Goal: Information Seeking & Learning: Learn about a topic

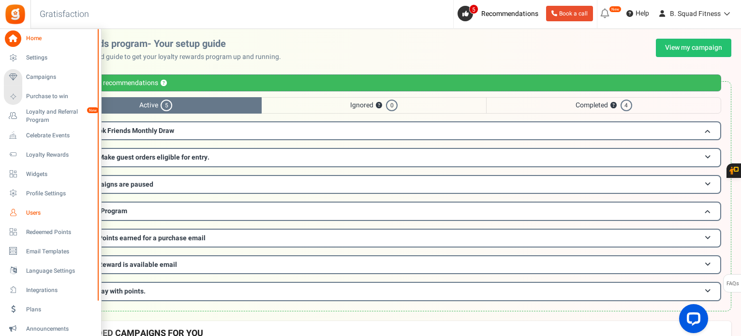
click at [29, 213] on span "Users" at bounding box center [60, 213] width 68 height 8
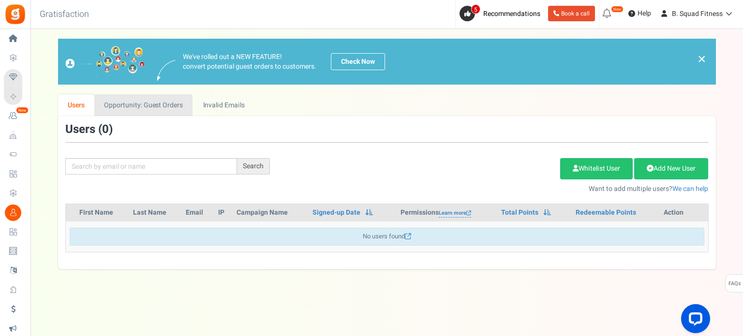
click at [151, 102] on link "Opportunity: Guest Orders" at bounding box center [143, 105] width 98 height 22
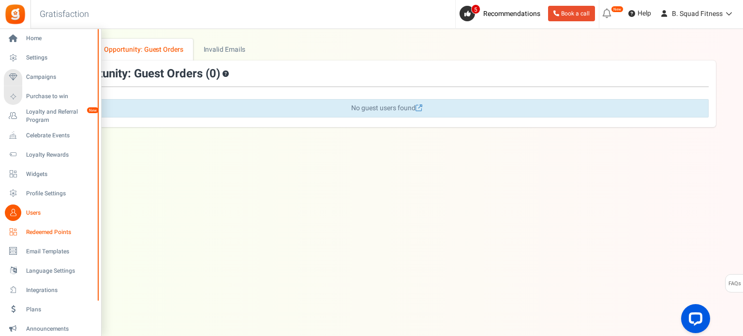
click at [14, 230] on icon at bounding box center [13, 232] width 16 height 16
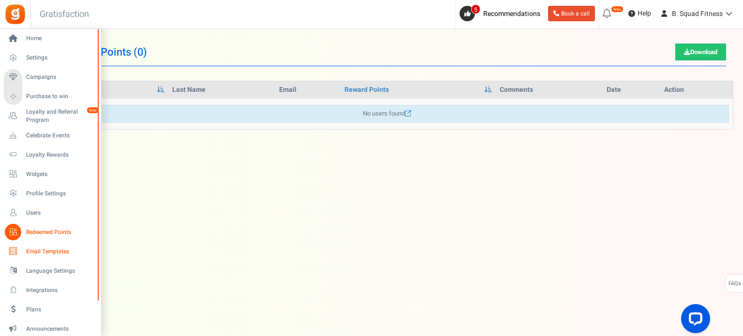
click at [17, 249] on icon at bounding box center [13, 251] width 16 height 16
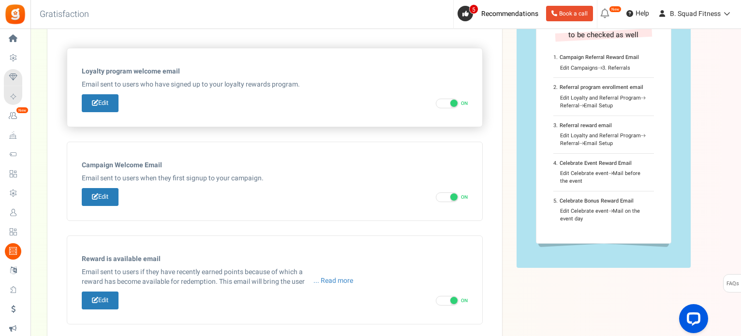
scroll to position [97, 0]
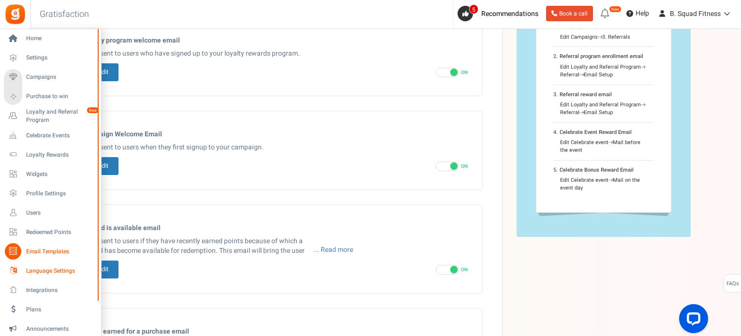
click at [16, 270] on icon at bounding box center [13, 271] width 16 height 16
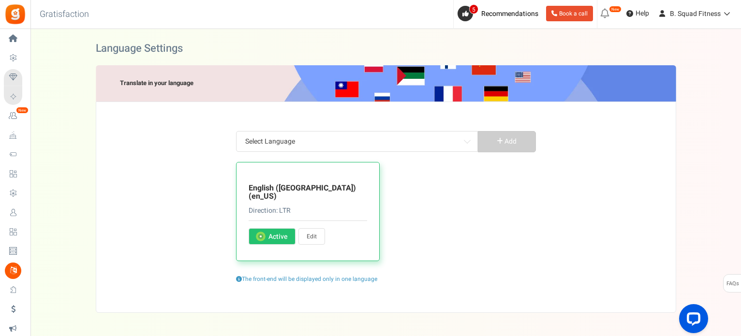
click at [315, 230] on link "Edit" at bounding box center [311, 236] width 27 height 16
type input "Please sign in"
type input "View Rewards + Claim"
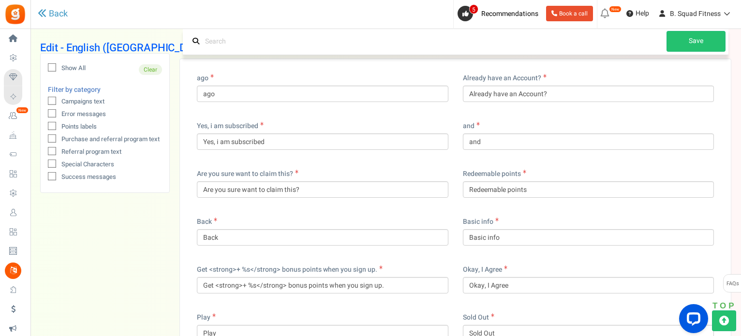
scroll to position [48, 0]
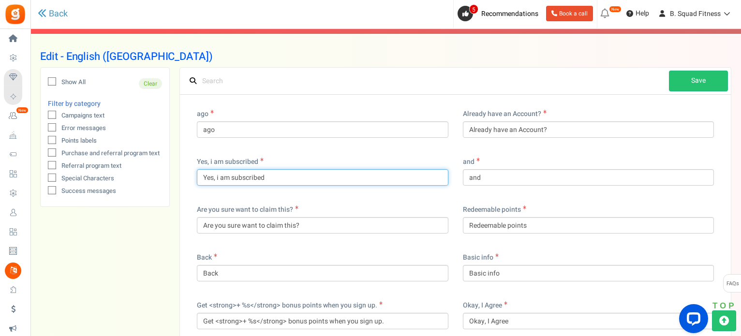
click at [214, 175] on input "Yes, i am subscribed" at bounding box center [322, 177] width 251 height 16
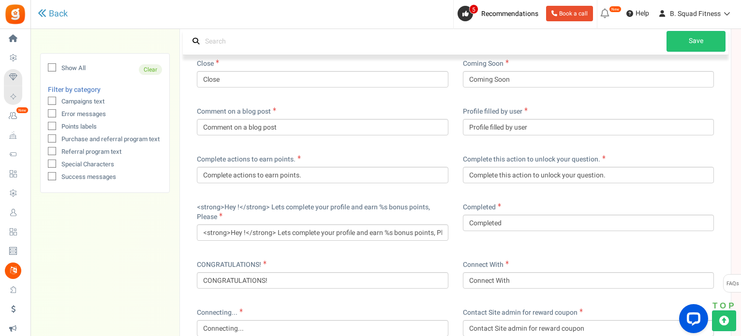
scroll to position [628, 0]
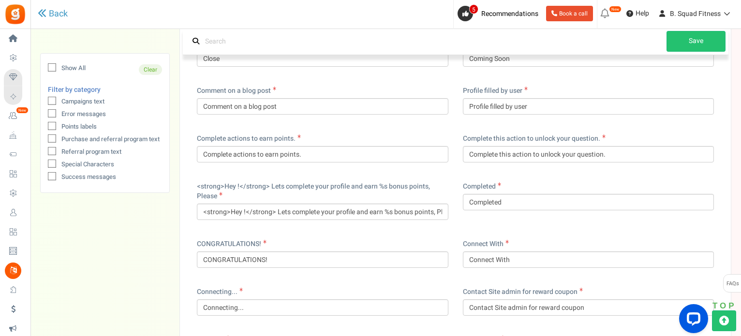
type input "Yes, I am subscribed"
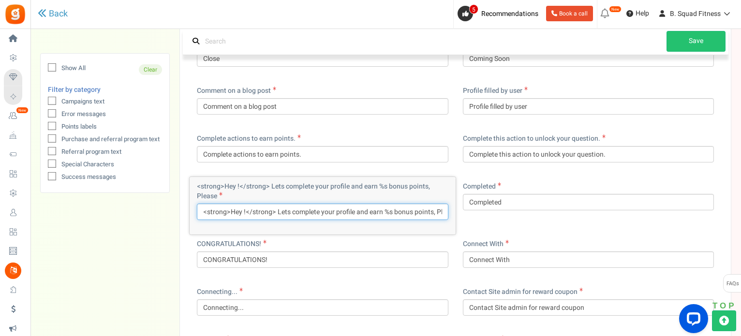
click at [275, 210] on input "<strong>Hey !</strong> Lets complete your profile and earn %s bonus points, Ple…" at bounding box center [322, 212] width 251 height 16
click at [292, 214] on input "<strong>Hey !</strong> Lets complete your profile and earn %s bonus points, Ple…" at bounding box center [322, 212] width 251 height 16
click at [416, 211] on input "<strong>Hey !</strong> Complete your profile and earn %s bonus points, Please" at bounding box center [322, 212] width 251 height 16
type input "<strong>Hey !</strong> Complete your profile and earn %s bonus points!"
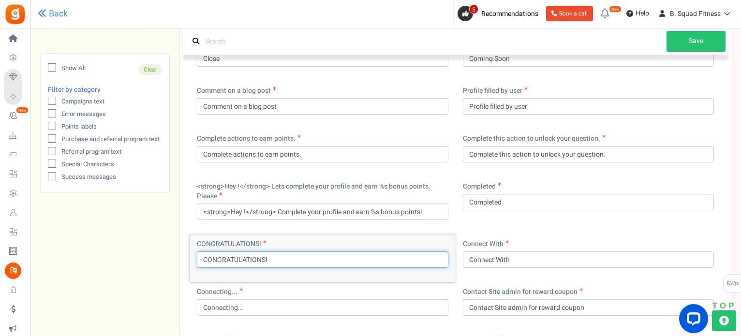
drag, startPoint x: 250, startPoint y: 261, endPoint x: 258, endPoint y: 261, distance: 7.7
click at [257, 261] on input "CONGRATULATIONS!" at bounding box center [322, 259] width 251 height 16
drag, startPoint x: 258, startPoint y: 261, endPoint x: 228, endPoint y: 259, distance: 30.0
click at [228, 259] on input "CONGRATULATIONS!" at bounding box center [322, 259] width 251 height 16
drag, startPoint x: 206, startPoint y: 261, endPoint x: 262, endPoint y: 261, distance: 55.6
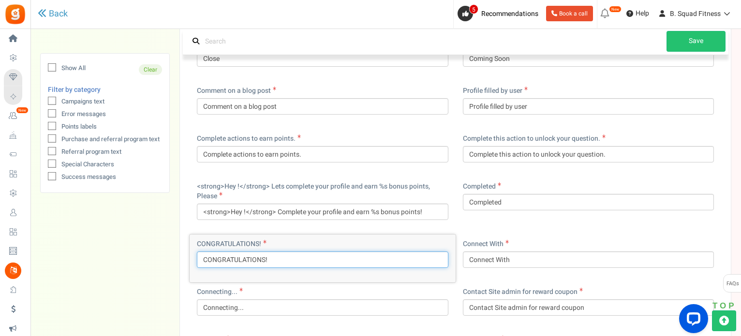
click at [262, 261] on input "CONGRATULATIONS!" at bounding box center [322, 259] width 251 height 16
type input "Congratulations!"
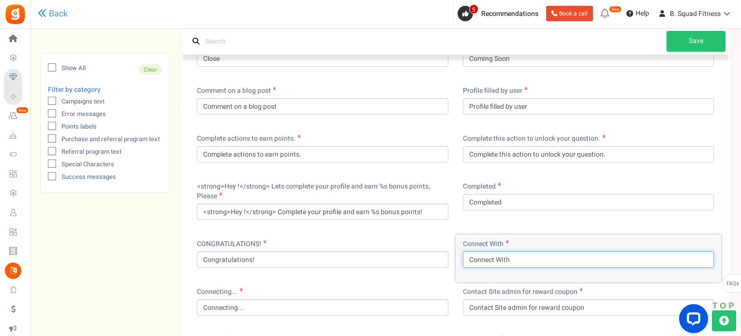
click at [500, 259] on input "Connect With" at bounding box center [588, 259] width 251 height 16
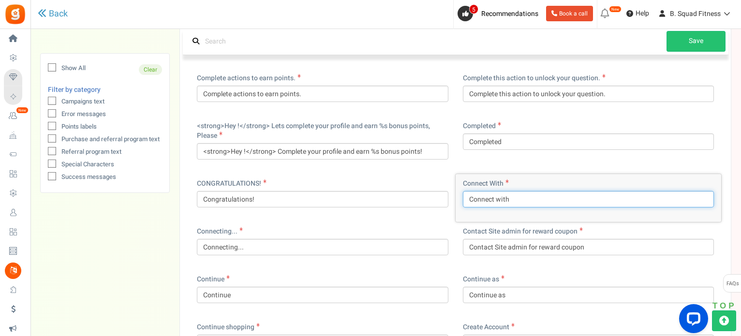
scroll to position [725, 0]
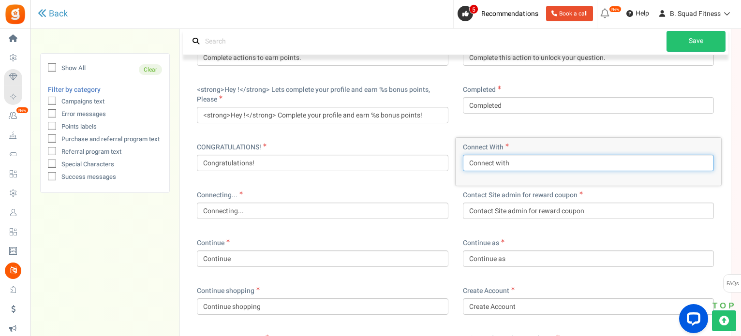
type input "Connect with"
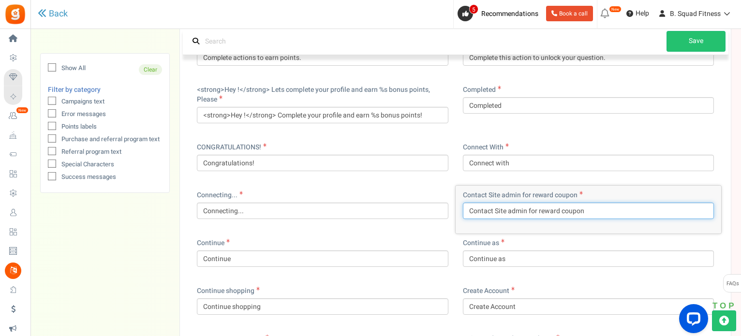
click at [509, 210] on input "Contact Site admin for reward coupon" at bounding box center [588, 211] width 251 height 16
drag, startPoint x: 526, startPoint y: 211, endPoint x: 495, endPoint y: 211, distance: 30.9
click at [495, 211] on input "Contact Site Admin for reward coupon" at bounding box center [588, 211] width 251 height 16
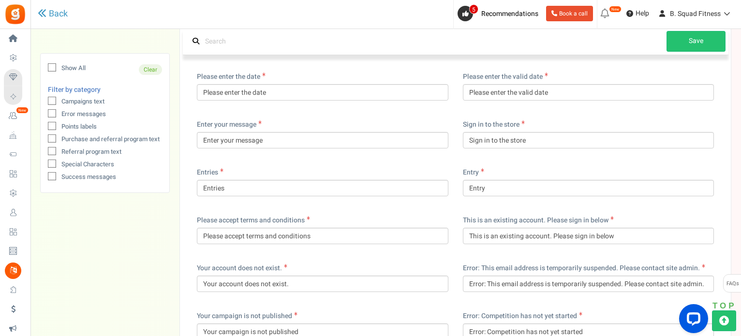
scroll to position [1305, 0]
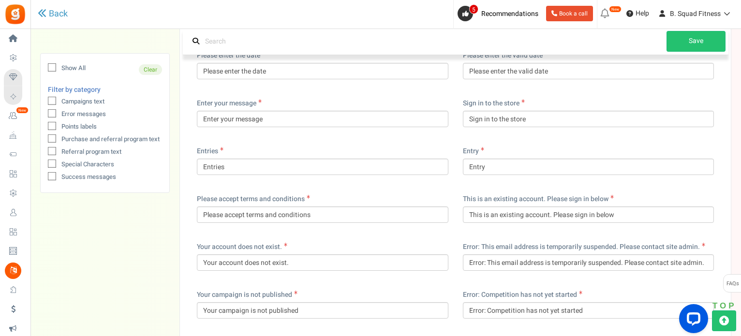
type input "Contact [PERSON_NAME] for reward coupon"
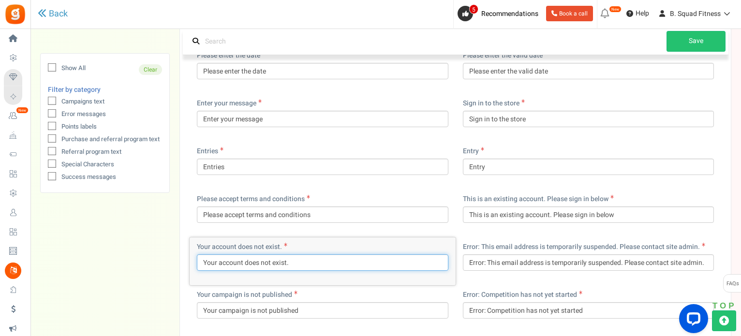
drag, startPoint x: 214, startPoint y: 263, endPoint x: 195, endPoint y: 263, distance: 18.9
click at [195, 263] on div "Your account does not exist. Your account does not exist." at bounding box center [323, 261] width 266 height 48
type input "An account does not exist under this name."
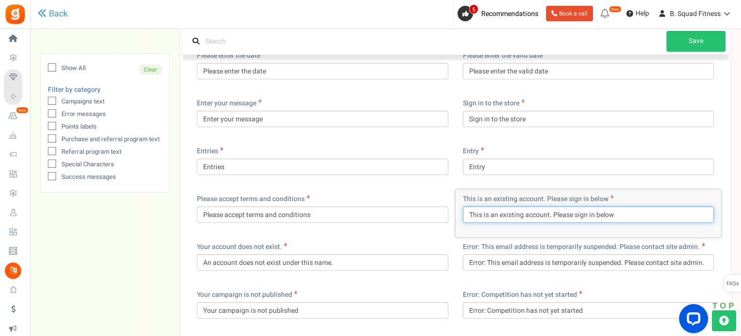
click at [628, 215] on input "This is an existing account. Please sign in below" at bounding box center [588, 214] width 251 height 16
click at [554, 212] on input "This is an existing account. Please sign in below." at bounding box center [588, 214] width 251 height 16
click at [547, 212] on input "This is an existing account. Please sign in below." at bounding box center [588, 214] width 251 height 16
type input "This is an existing account, please sign in below."
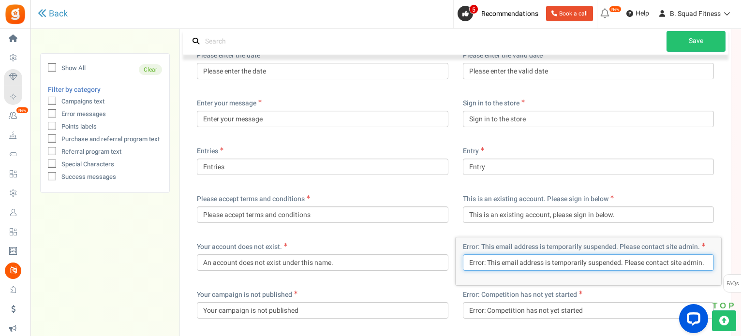
drag, startPoint x: 700, startPoint y: 262, endPoint x: 671, endPoint y: 259, distance: 29.1
click at [671, 259] on input "Error: This email address is temporarily suspended. Please contact site admin." at bounding box center [588, 262] width 251 height 16
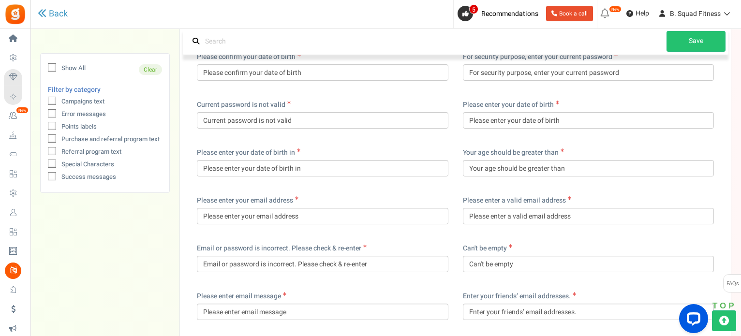
scroll to position [1595, 0]
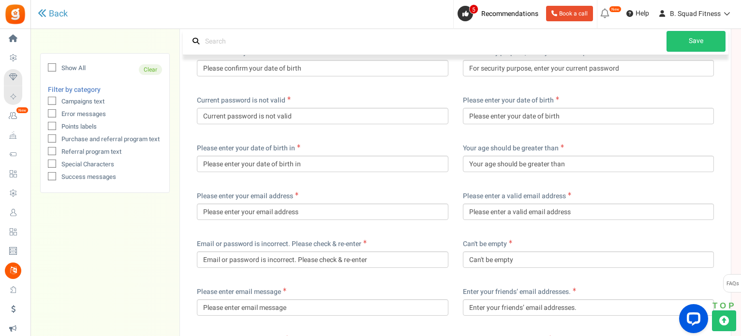
type input "Error: This email address is temporarily suspended. Please contact [PERSON_NAME…"
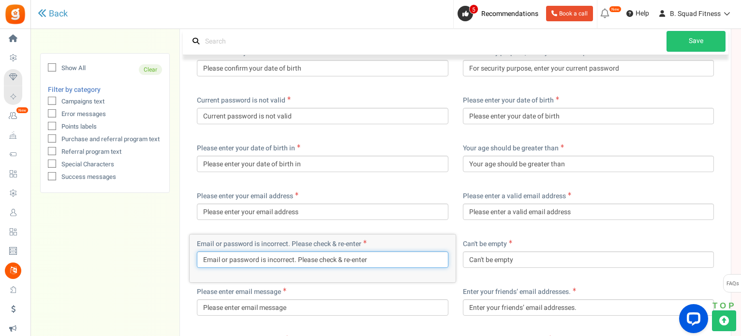
click at [338, 257] on input "Email or password is incorrect. Please check & re-enter" at bounding box center [322, 259] width 251 height 16
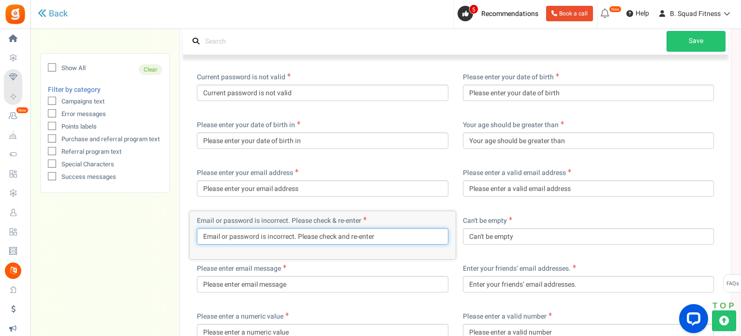
scroll to position [1644, 0]
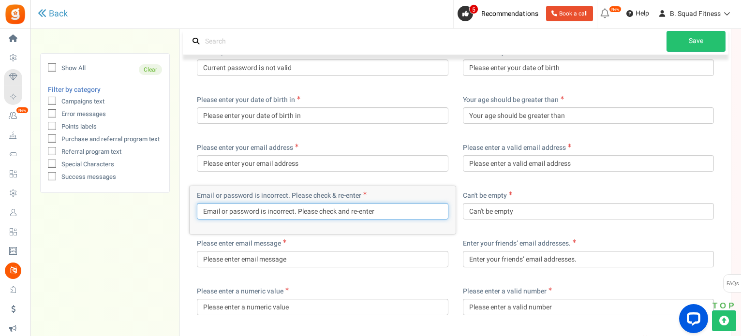
type input "Email or password is incorrect. Please check and re-enter"
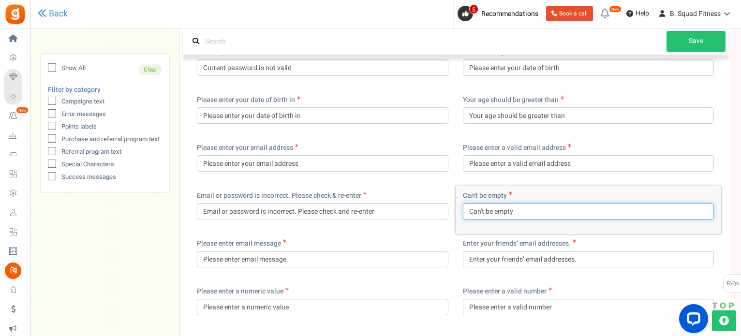
click at [515, 212] on input "Can't be empty" at bounding box center [588, 211] width 251 height 16
drag, startPoint x: 515, startPoint y: 212, endPoint x: 446, endPoint y: 218, distance: 69.8
drag, startPoint x: 524, startPoint y: 213, endPoint x: 495, endPoint y: 210, distance: 29.2
click at [495, 210] on input "Must be entered" at bounding box center [588, 211] width 251 height 16
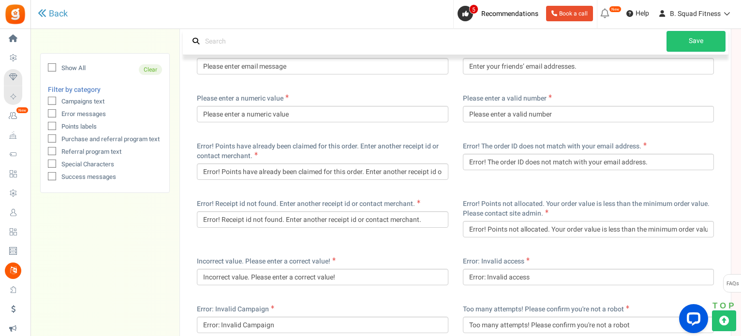
scroll to position [1837, 0]
type input "Must be completed"
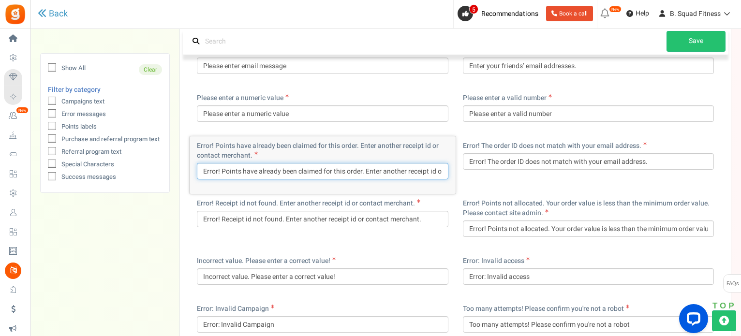
click at [434, 171] on input "Error! Points have already been claimed for this order. Enter another receipt i…" at bounding box center [322, 171] width 251 height 16
type input "Error! Points have already been claimed for this order. Enter another receipt I…"
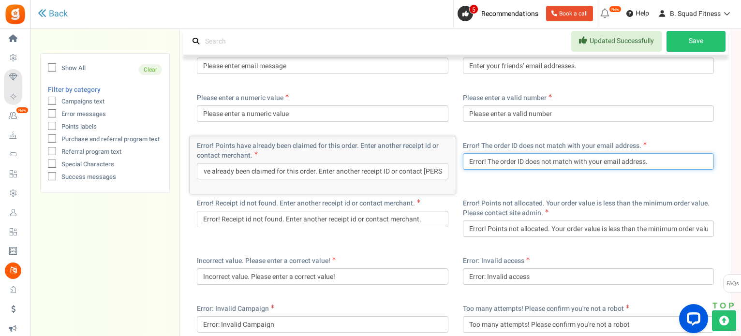
scroll to position [0, 0]
click at [502, 162] on input "Error! The order ID does not match with your email address." at bounding box center [588, 161] width 251 height 16
type input "Error! The Order ID does not match with your email address."
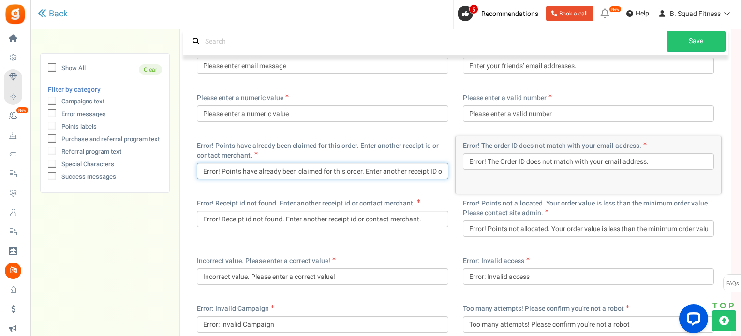
click at [409, 166] on input "Error! Points have already been claimed for this order. Enter another receipt I…" at bounding box center [322, 171] width 251 height 16
type input "Error! Points have already been claimed for this order. Enter another Receipt I…"
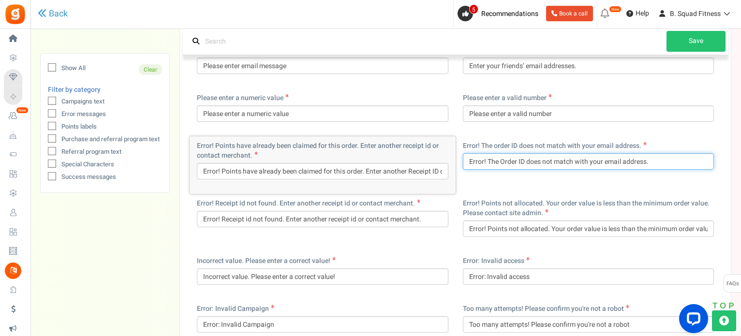
click at [589, 161] on input "Error! The Order ID does not match with your email address." at bounding box center [588, 161] width 251 height 16
type input "Error! The Order ID does not match your email address."
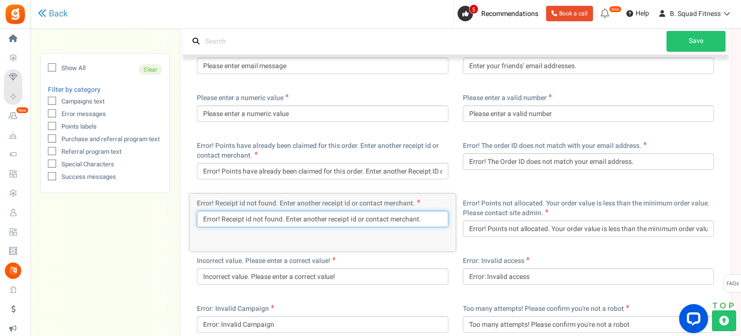
click at [250, 217] on input "Error! Receipt id not found. Enter another receipt id or contact merchant." at bounding box center [322, 219] width 251 height 16
click at [334, 216] on input "Error! Receipt ID not found. Enter another receipt id or contact merchant." at bounding box center [322, 219] width 251 height 16
click at [358, 216] on input "Error! Receipt ID not found. Enter another Receipt id or contact merchant." at bounding box center [322, 219] width 251 height 16
drag, startPoint x: 420, startPoint y: 216, endPoint x: 394, endPoint y: 215, distance: 25.6
click at [394, 215] on input "Error! Receipt ID not found. Enter another Receipt ID or contact merchant." at bounding box center [322, 219] width 251 height 16
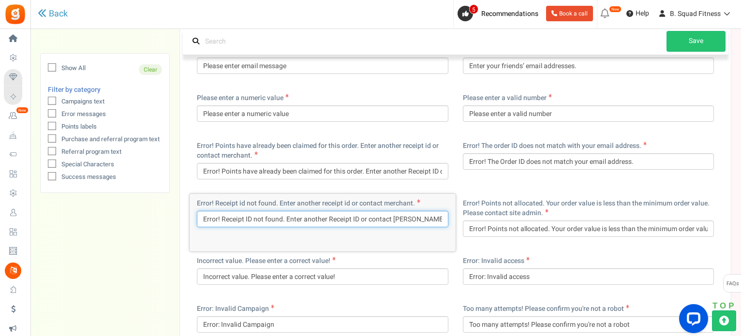
type input "Error! Receipt ID not found. Enter another Receipt ID or contact [PERSON_NAME]."
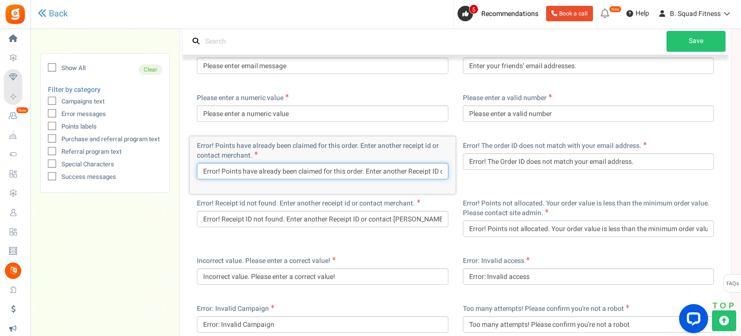
click at [399, 170] on input "Error! Points have already been claimed for this order. Enter another Receipt I…" at bounding box center [322, 171] width 251 height 16
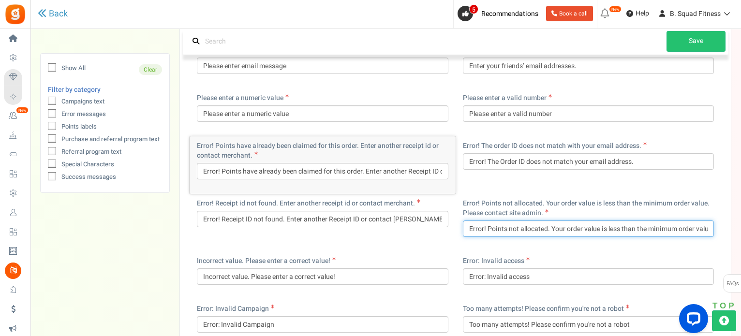
click at [558, 227] on input "Error! Points not allocated. Your order value is less than the minimum order va…" at bounding box center [588, 228] width 251 height 16
type input "Error! Points not allocated. Your order value is less than the minimum order va…"
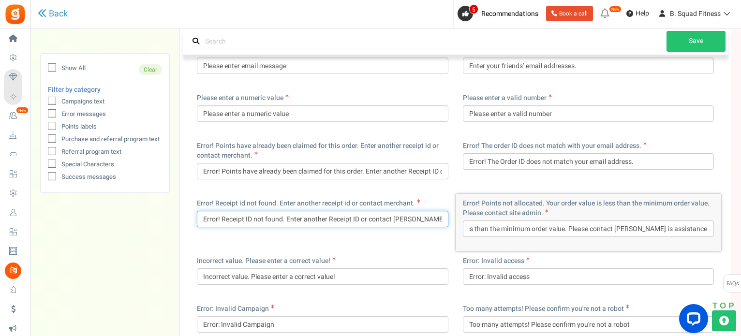
scroll to position [0, 0]
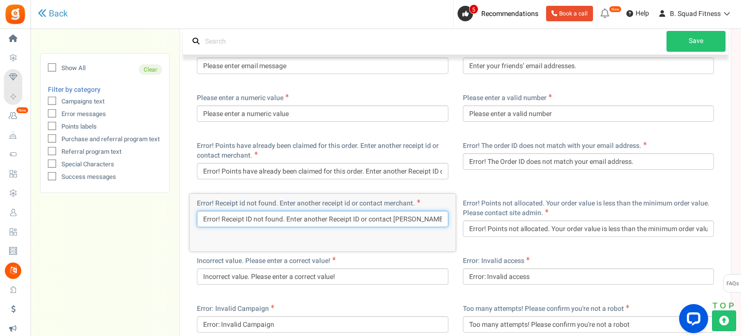
click at [407, 220] on input "Error! Receipt ID not found. Enter another Receipt ID or contact [PERSON_NAME]." at bounding box center [322, 219] width 251 height 16
type input "Error! Receipt ID not found. Enter another Receipt ID or contact [PERSON_NAME] …"
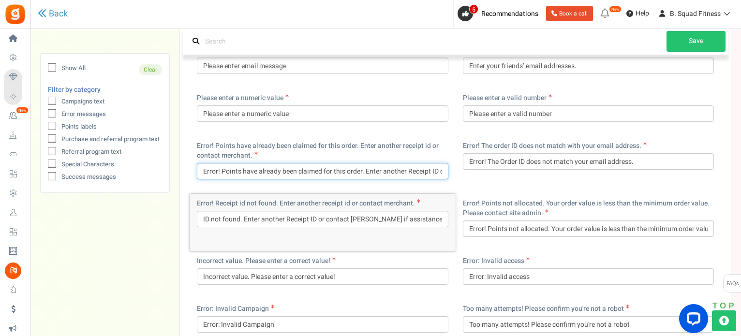
scroll to position [0, 0]
click at [383, 173] on input "Error! Points have already been claimed for this order. Enter another Receipt I…" at bounding box center [322, 171] width 251 height 16
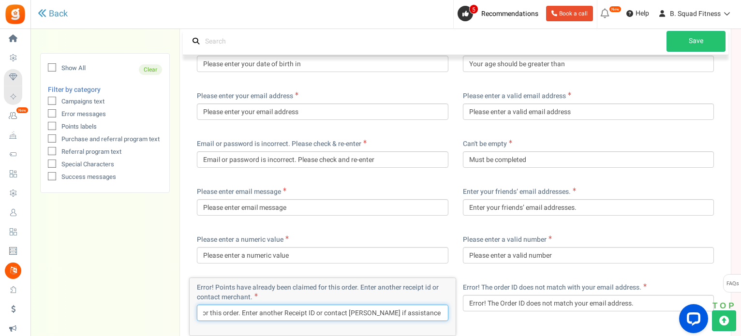
scroll to position [1692, 0]
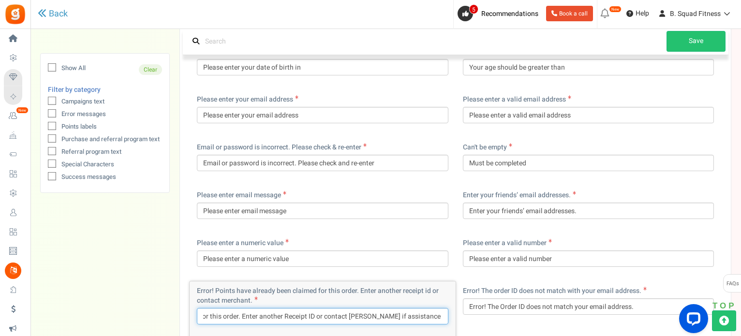
type input "Error! Points have already been claimed for this order. Enter another Receipt I…"
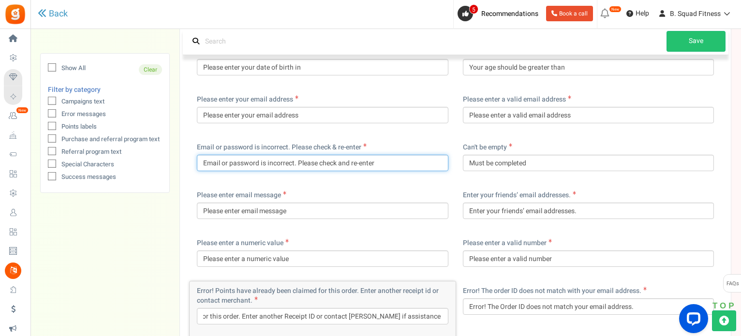
scroll to position [0, 0]
click at [416, 165] on input "Email or password is incorrect. Please check and re-enter" at bounding box center [322, 163] width 251 height 16
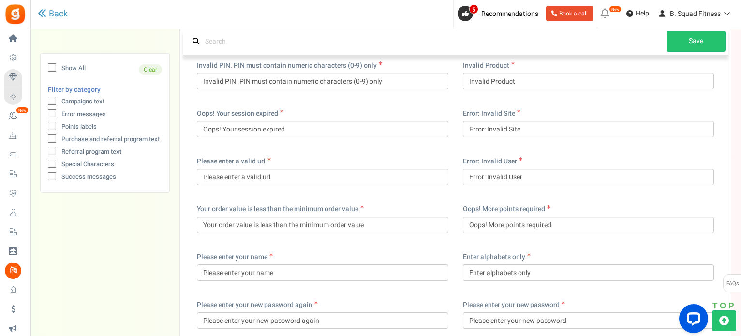
scroll to position [2224, 0]
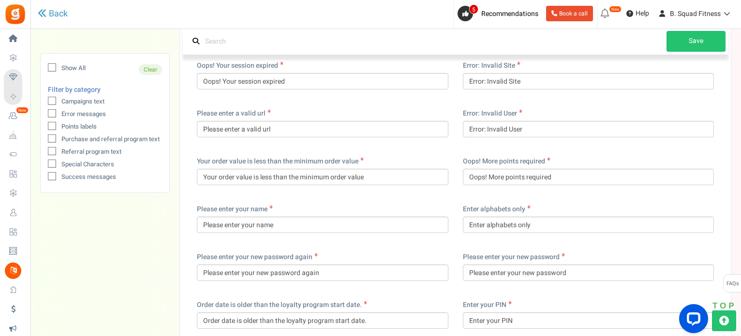
type input "Email or password is incorrect. Please check and re-enter."
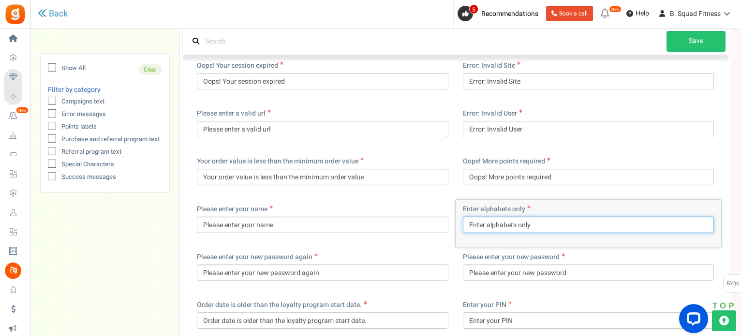
drag, startPoint x: 512, startPoint y: 225, endPoint x: 486, endPoint y: 225, distance: 26.6
click at [486, 225] on input "Enter alphabets only" at bounding box center [588, 225] width 251 height 16
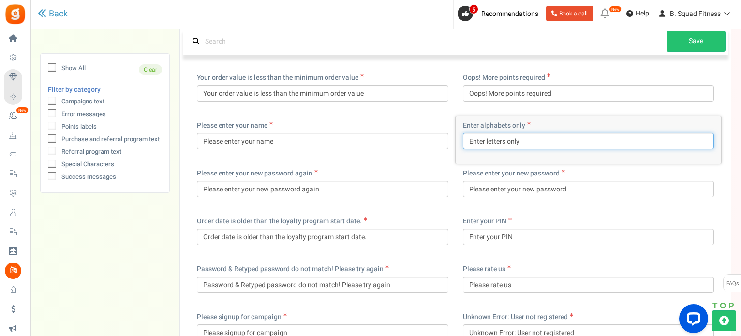
scroll to position [2369, 0]
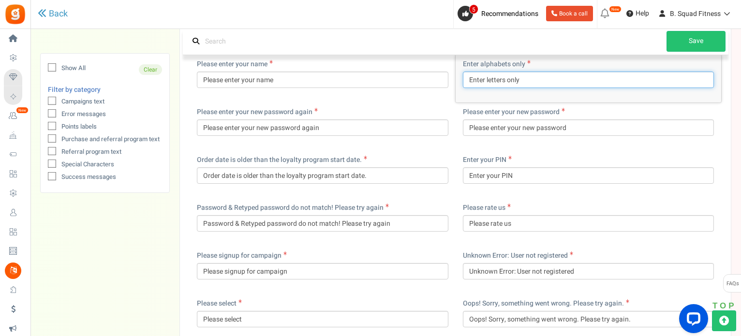
type input "Enter letters only"
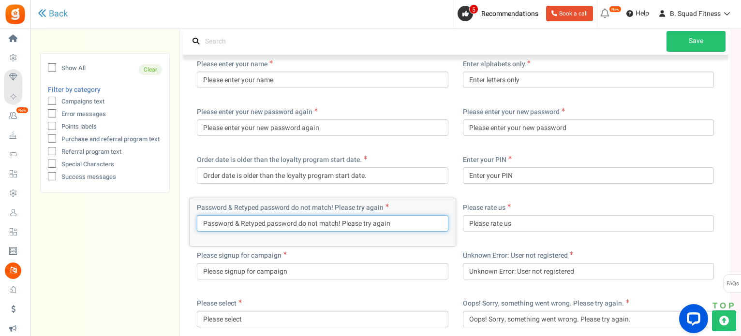
click at [244, 224] on input "Password & Retyped password do not match! Please try again" at bounding box center [322, 223] width 251 height 16
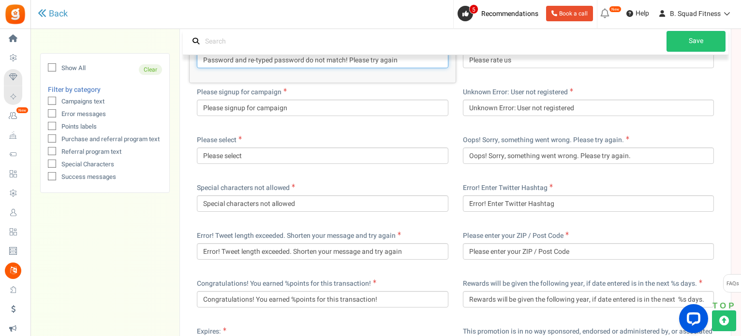
scroll to position [2562, 0]
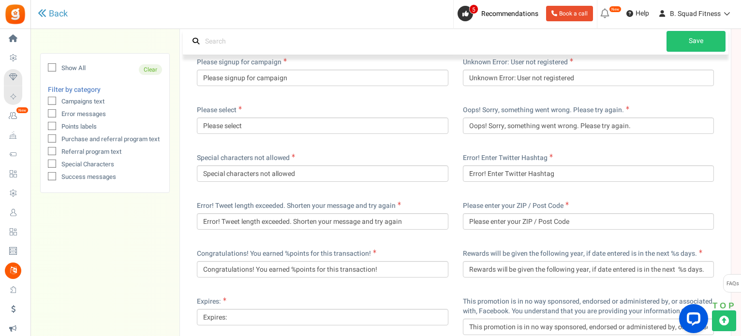
type input "Password and re-typed password do not match! Please try again"
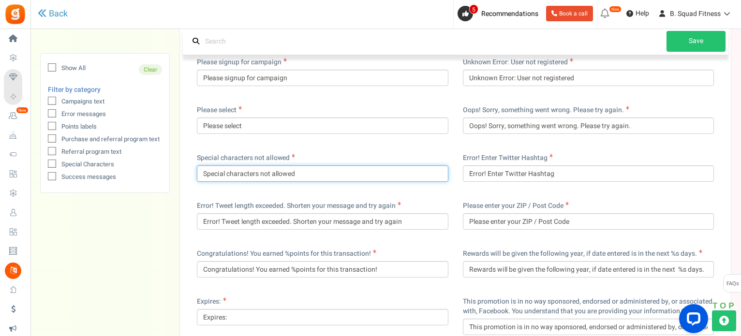
click at [298, 175] on input "Special characters not allowed" at bounding box center [322, 173] width 251 height 16
click at [352, 174] on input "Special characters not allowed, please enter letters only" at bounding box center [322, 173] width 251 height 16
drag, startPoint x: 371, startPoint y: 171, endPoint x: 295, endPoint y: 175, distance: 76.5
click at [295, 175] on input "Special characters not allowed, please enter letters only" at bounding box center [322, 173] width 251 height 16
type input "Special characters not allowed."
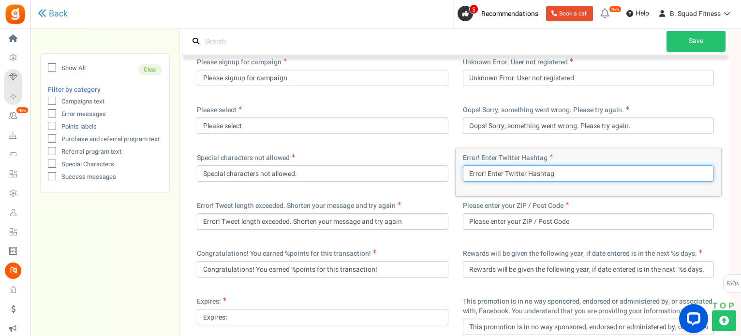
drag, startPoint x: 503, startPoint y: 170, endPoint x: 524, endPoint y: 172, distance: 20.9
click at [524, 172] on input "Error! Enter Twitter Hashtag" at bounding box center [588, 173] width 251 height 16
type input "Error! Enter [DOMAIN_NAME] Hhshtag"
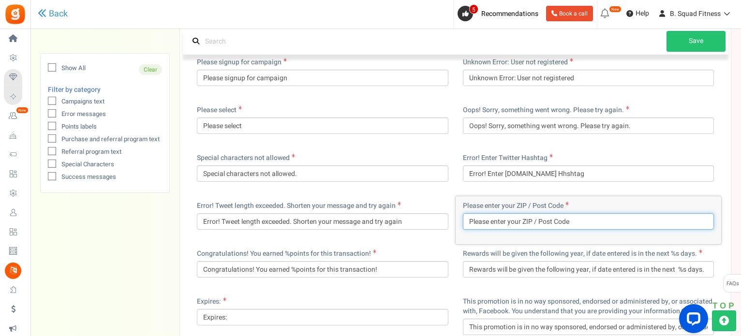
drag, startPoint x: 538, startPoint y: 222, endPoint x: 519, endPoint y: 220, distance: 19.4
click at [519, 220] on input "Please enter your ZIP / Post Code" at bounding box center [588, 221] width 251 height 16
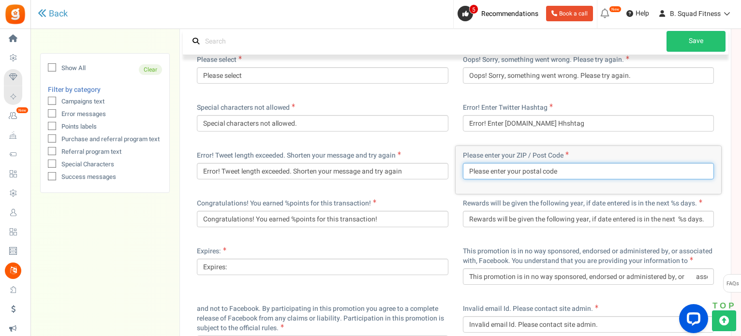
scroll to position [2659, 0]
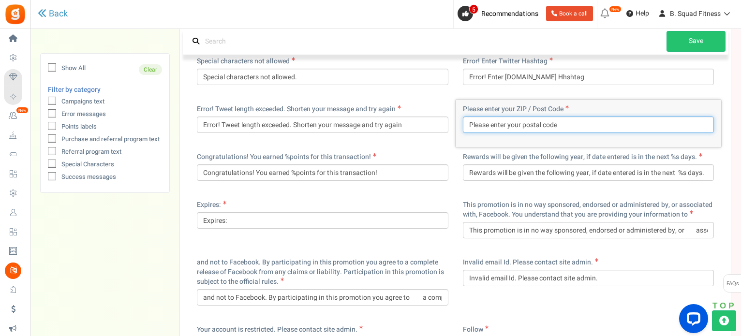
type input "Please enter your postal code"
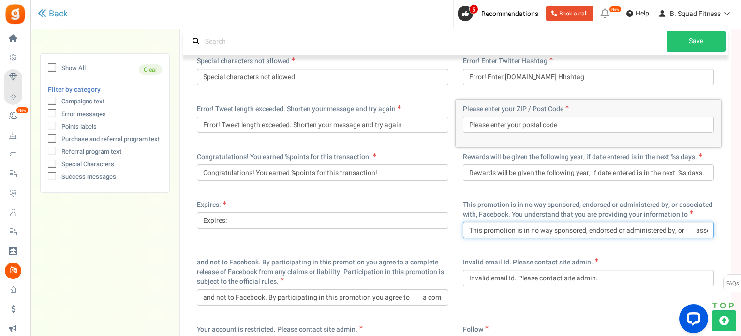
click at [636, 230] on input "This promotion is in no way sponsored, endorsed or administered by, or associat…" at bounding box center [588, 230] width 251 height 16
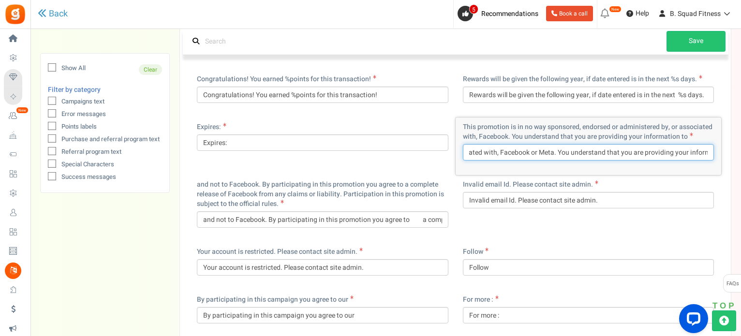
scroll to position [2756, 0]
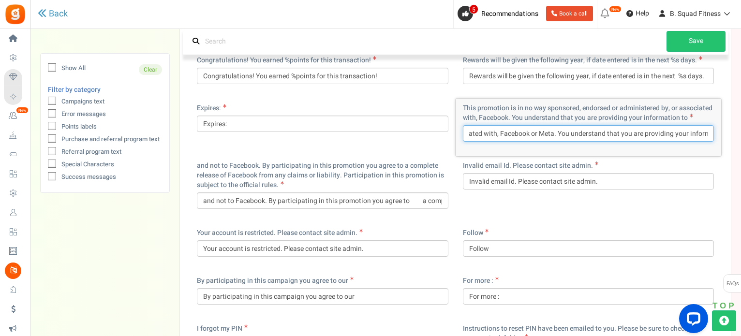
type input "This promotion is in no way sponsored, endorsed or administered by, or associat…"
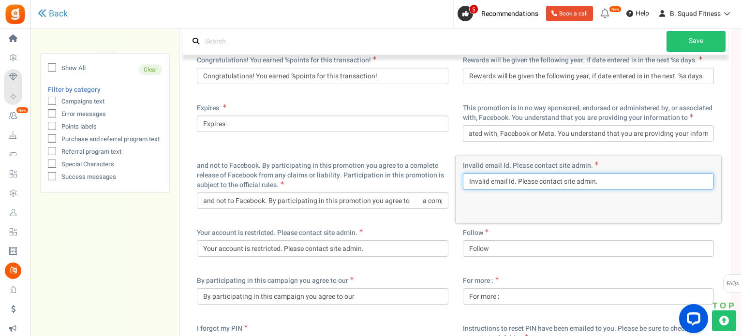
scroll to position [0, 0]
click at [512, 180] on input "Invalid email Id. Please contact site admin." at bounding box center [588, 181] width 251 height 16
drag, startPoint x: 594, startPoint y: 180, endPoint x: 565, endPoint y: 180, distance: 29.0
click at [565, 180] on input "Invalid email ID. Please contact site admin." at bounding box center [588, 181] width 251 height 16
type input "Invalid email ID. Please contact [PERSON_NAME] if assistance is required."
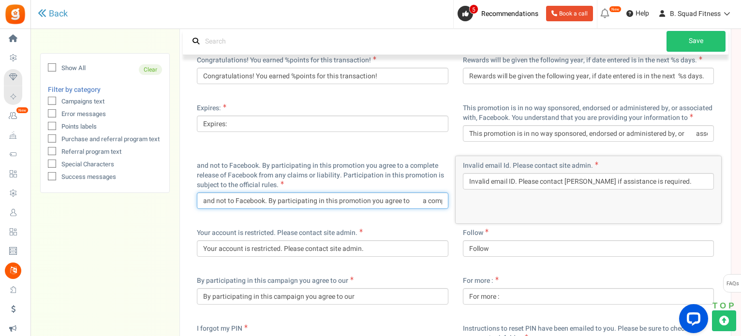
click at [260, 199] on input "and not to Facebook. By participating in this promotion you agree to a complete…" at bounding box center [322, 200] width 251 height 16
click at [263, 199] on input "and not to Facebook. By participating in this promotion you agree to a complete…" at bounding box center [322, 200] width 251 height 16
type input "and not to Facebook/Meta. By participating in this promotion you agree to a com…"
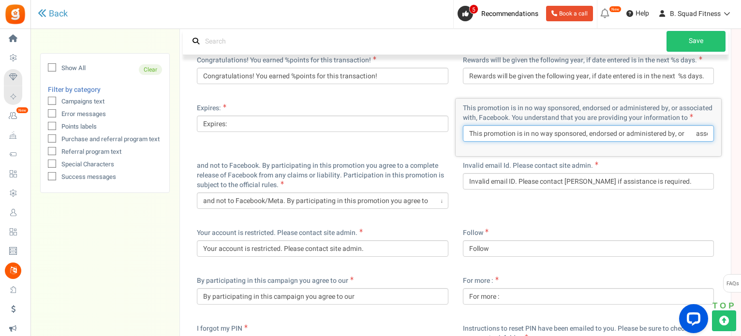
click at [645, 136] on input "This promotion is in no way sponsored, endorsed or administered by, or associat…" at bounding box center [588, 133] width 251 height 16
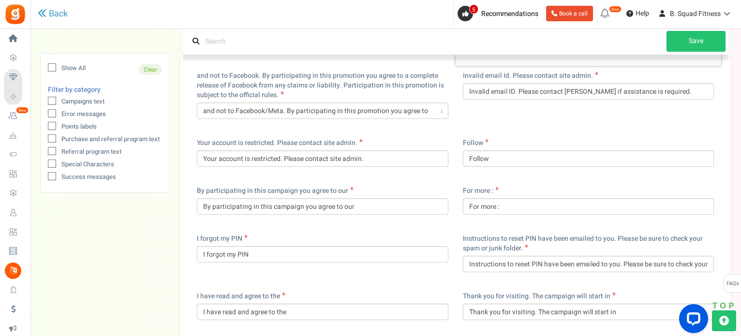
scroll to position [2852, 0]
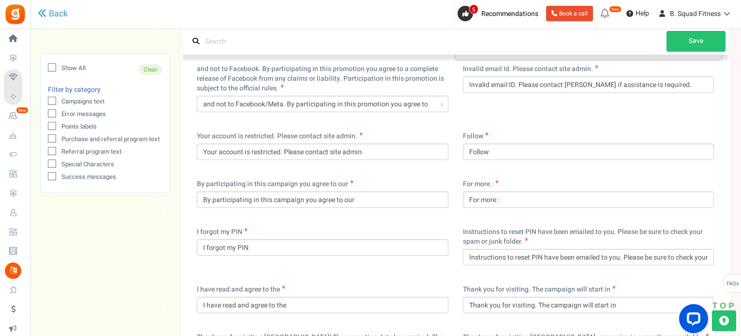
type input "This promotion is in no way sponsored, endorsed or administered by or associate…"
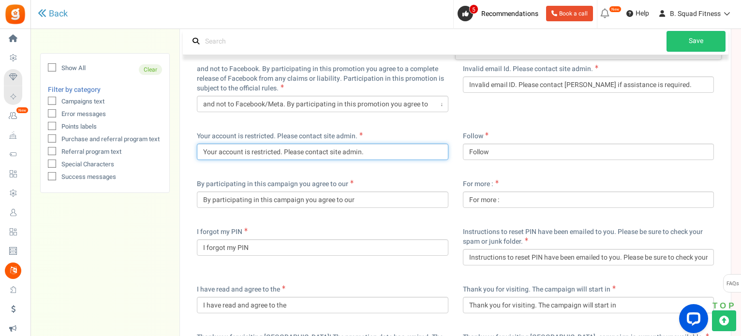
scroll to position [0, 0]
drag, startPoint x: 359, startPoint y: 148, endPoint x: 330, endPoint y: 150, distance: 29.6
click at [329, 150] on input "Your account is restricted. Please contact site admin." at bounding box center [322, 152] width 251 height 16
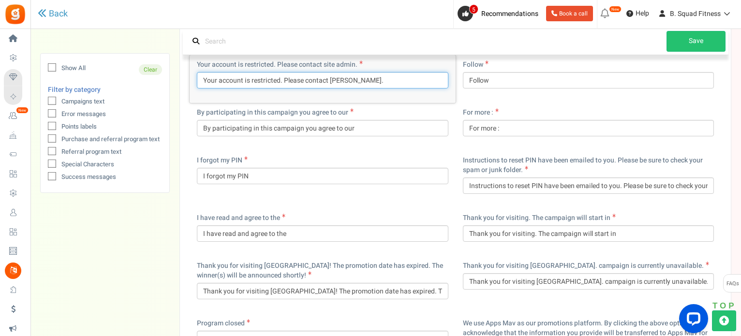
scroll to position [2949, 0]
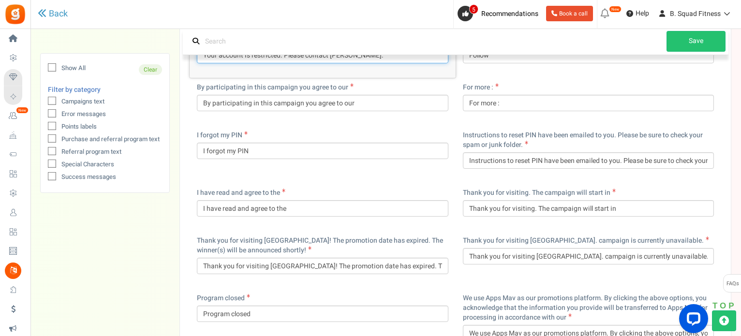
type input "Your account is restricted. Please contact [PERSON_NAME]."
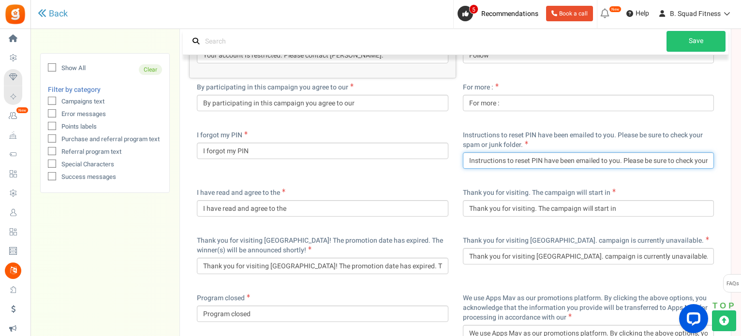
click at [559, 163] on input "Instructions to reset PIN have been emailed to you. Please be sure to check you…" at bounding box center [588, 160] width 251 height 16
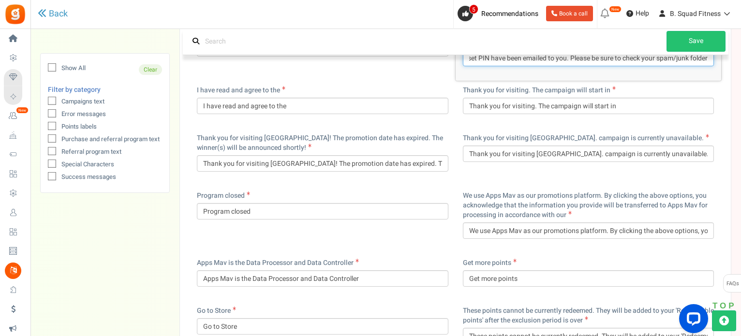
scroll to position [3094, 0]
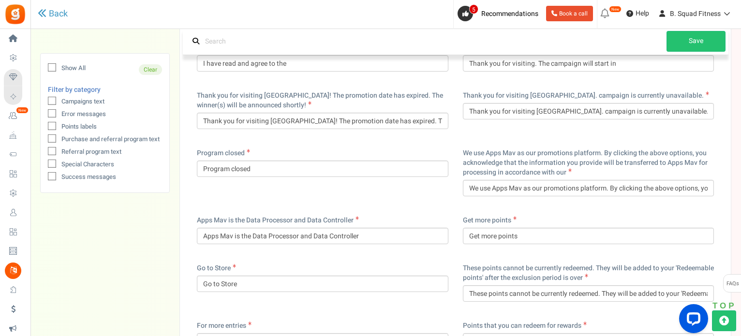
type input "Instructions to reset PIN have been emailed to you. Please be sure to check you…"
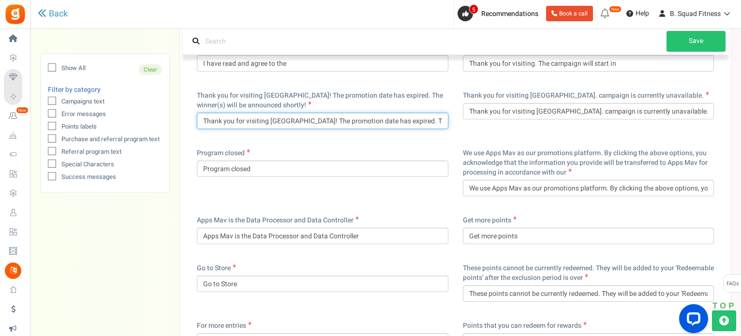
scroll to position [0, 0]
click at [275, 119] on input "Thank you for visiting [GEOGRAPHIC_DATA]! The promotion date has expired. The w…" at bounding box center [322, 121] width 251 height 16
click at [270, 118] on input "Thank you for visiting! The promotion date has expired. The winner(s) will be a…" at bounding box center [322, 121] width 251 height 16
drag, startPoint x: 315, startPoint y: 122, endPoint x: 272, endPoint y: 117, distance: 43.8
click at [272, 117] on input "Thank you for visiting! Unfortunately, the promotion date has expired. The winn…" at bounding box center [322, 121] width 251 height 16
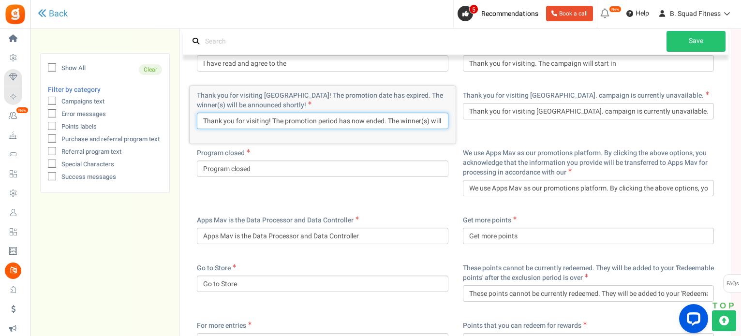
type input "Thank you for visiting! The promotion period has now ended. The winner(s) will …"
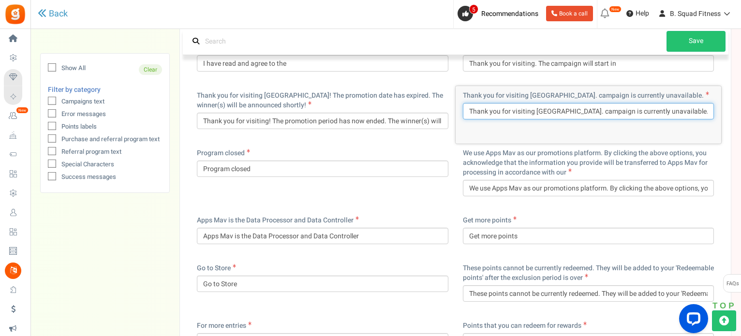
click at [540, 112] on input "Thank you for visiting [GEOGRAPHIC_DATA]. campaign is currently unavailable." at bounding box center [588, 111] width 251 height 16
click at [541, 112] on input "Thank you for visiting [GEOGRAPHIC_DATA]. campaign is currently unavailable." at bounding box center [588, 111] width 251 height 16
type input "Thank you for visiting! This campaign is currently unavailable."
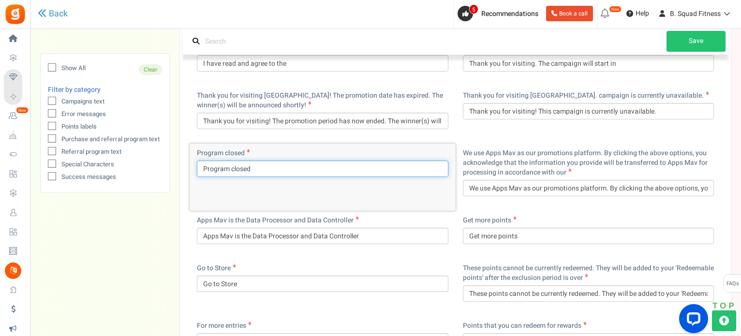
click at [229, 168] on input "Program closed" at bounding box center [322, 169] width 251 height 16
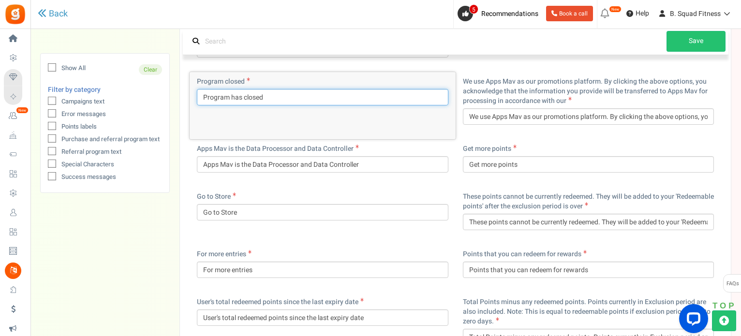
scroll to position [3239, 0]
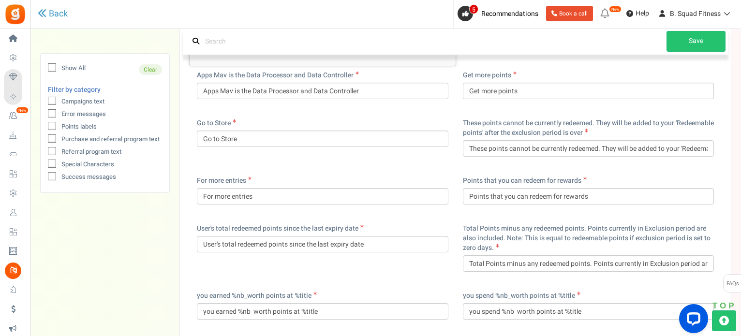
type input "Program has closed"
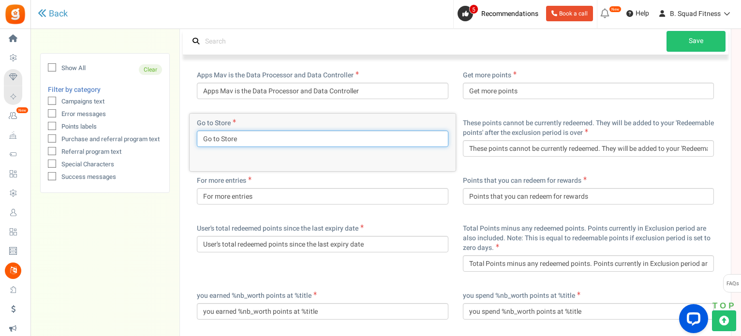
drag, startPoint x: 251, startPoint y: 135, endPoint x: 220, endPoint y: 135, distance: 30.9
click at [220, 135] on input "Go to Store" at bounding box center [322, 139] width 251 height 16
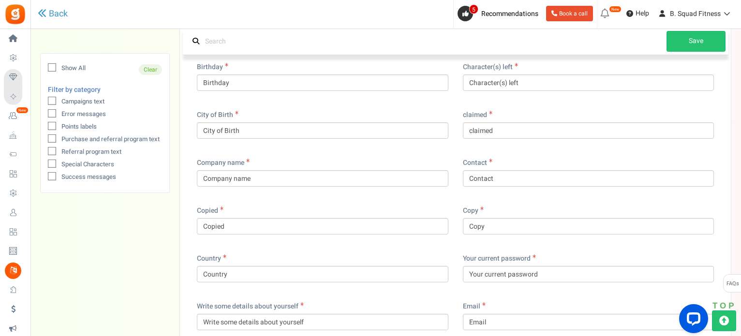
scroll to position [3578, 0]
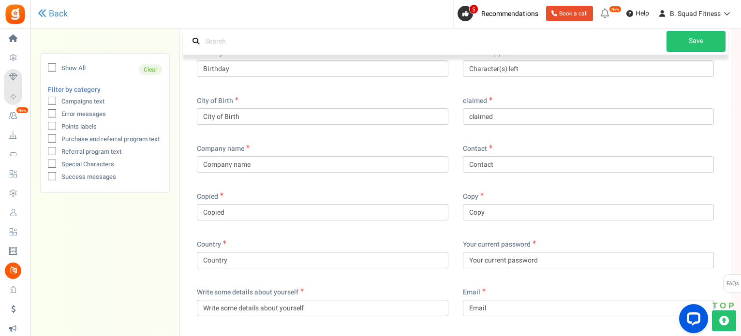
type input "Go to Squad Shop"
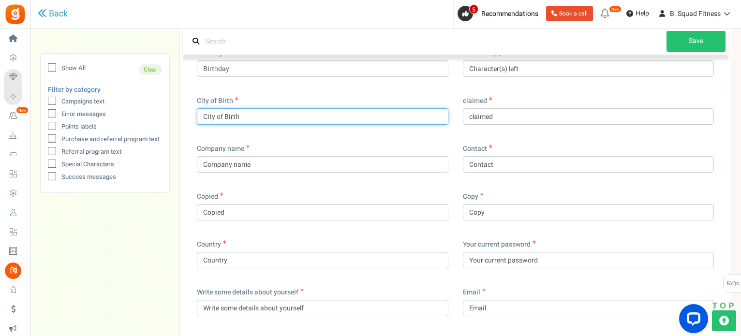
click at [226, 113] on input "City of Birth" at bounding box center [322, 116] width 251 height 16
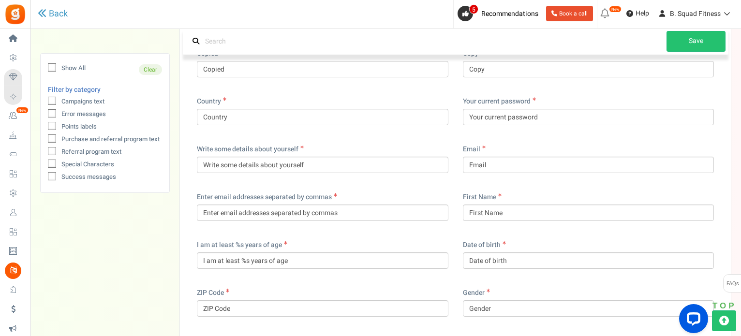
scroll to position [3723, 0]
type input "City of birth"
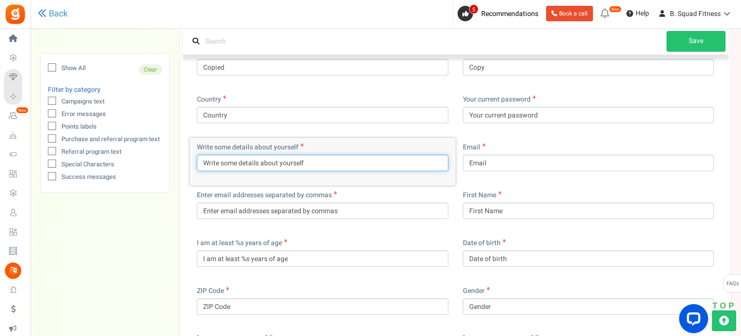
drag, startPoint x: 207, startPoint y: 160, endPoint x: 197, endPoint y: 161, distance: 9.7
click at [197, 161] on input "Write some details about yourself" at bounding box center [322, 163] width 251 height 16
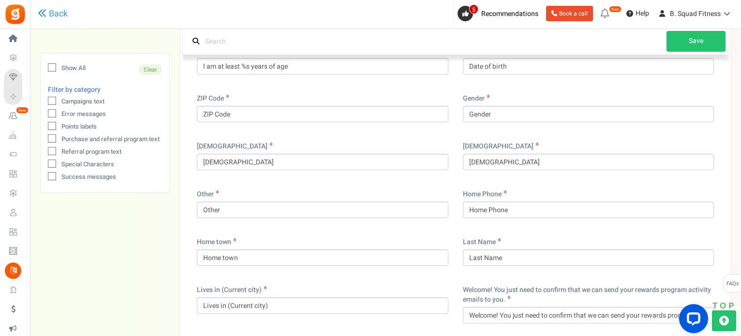
scroll to position [3964, 0]
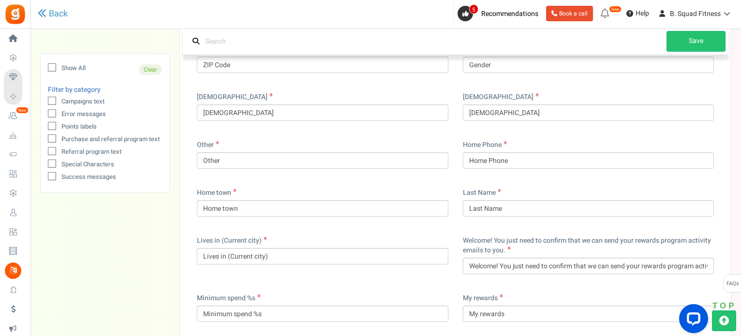
type input "Please share some details about yourself"
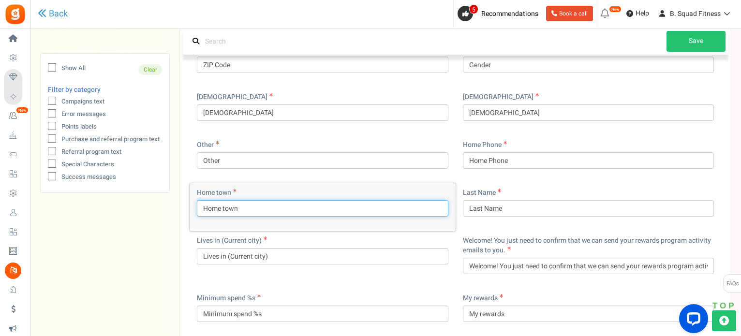
drag, startPoint x: 253, startPoint y: 206, endPoint x: 189, endPoint y: 211, distance: 65.0
click at [189, 211] on div "New locale text added. Please translate. ago ago Already have an Account? Alrea…" at bounding box center [455, 217] width 551 height 8131
drag, startPoint x: 275, startPoint y: 207, endPoint x: 194, endPoint y: 208, distance: 80.7
click at [194, 208] on div "Home town Where you call home" at bounding box center [323, 207] width 266 height 48
type input "Home town"
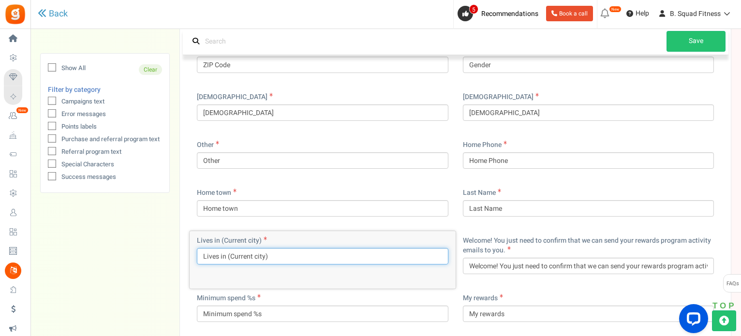
drag, startPoint x: 282, startPoint y: 258, endPoint x: 193, endPoint y: 255, distance: 89.0
click at [193, 255] on div "Lives in (Current city) Lives in (Current city)" at bounding box center [323, 260] width 266 height 58
click at [212, 254] on input "City I'm currently living" at bounding box center [322, 256] width 251 height 16
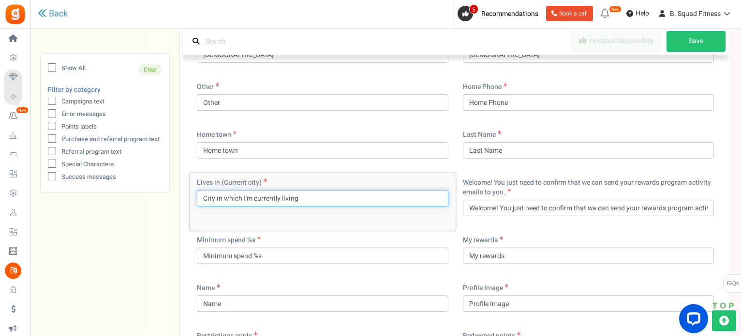
scroll to position [4061, 0]
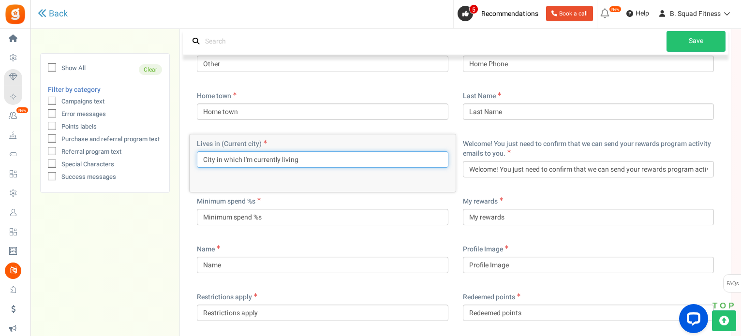
type input "City in which I'm currently living"
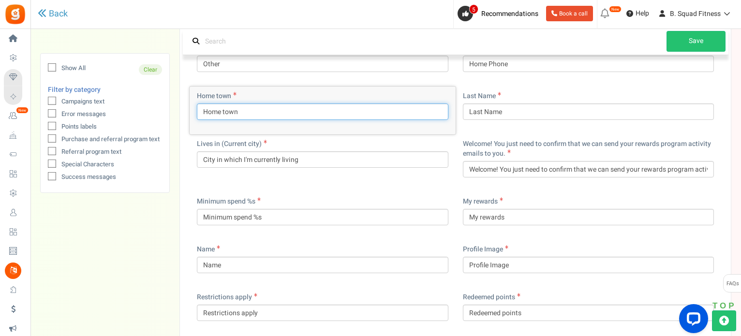
drag, startPoint x: 242, startPoint y: 111, endPoint x: 203, endPoint y: 116, distance: 39.5
click at [203, 116] on input "Home town" at bounding box center [322, 111] width 251 height 16
type input "City where I'm originally from"
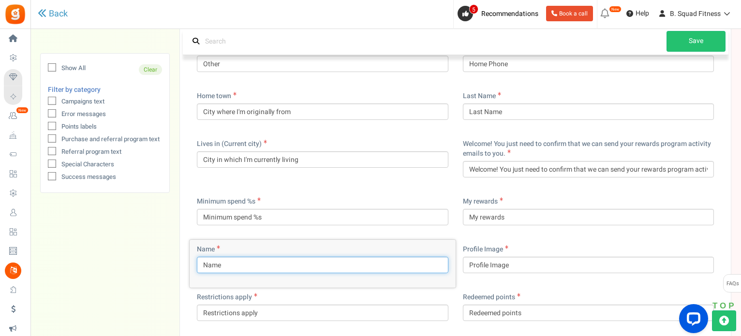
drag, startPoint x: 209, startPoint y: 263, endPoint x: 192, endPoint y: 263, distance: 16.9
click at [192, 263] on div "Name Name" at bounding box center [323, 264] width 266 height 48
type input "First name"
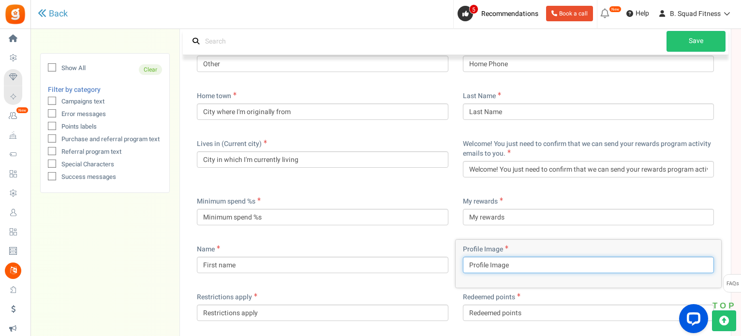
click at [492, 264] on input "Profile Image" at bounding box center [588, 265] width 251 height 16
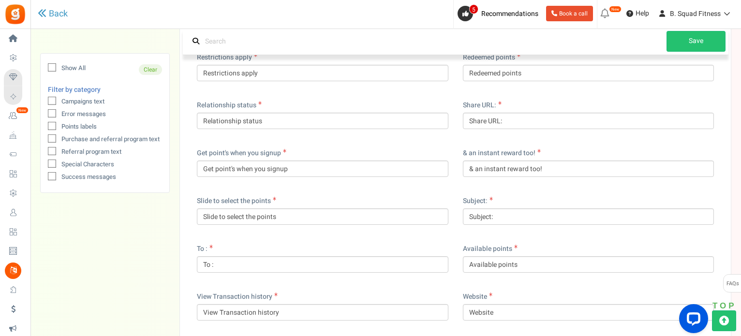
scroll to position [4303, 0]
type input "Profile image"
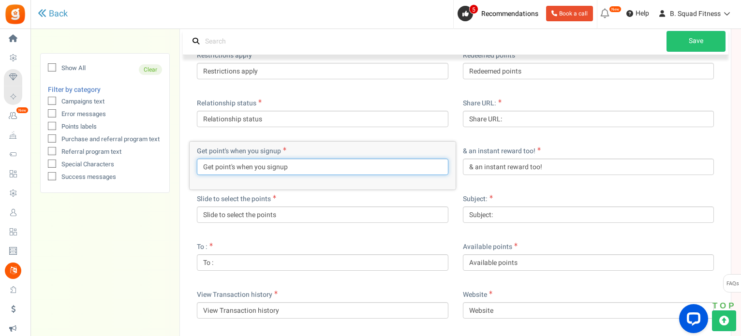
click at [232, 166] on input "Get point's when you signup" at bounding box center [322, 167] width 251 height 16
type input "Get points when you signup"
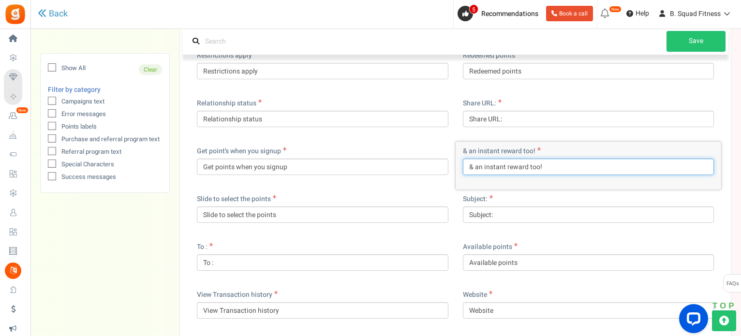
drag, startPoint x: 472, startPoint y: 167, endPoint x: 465, endPoint y: 167, distance: 7.3
click at [465, 167] on input "& an instant reward too!" at bounding box center [588, 167] width 251 height 16
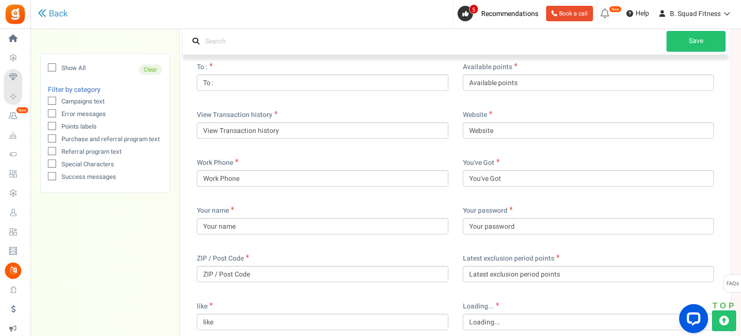
scroll to position [4496, 0]
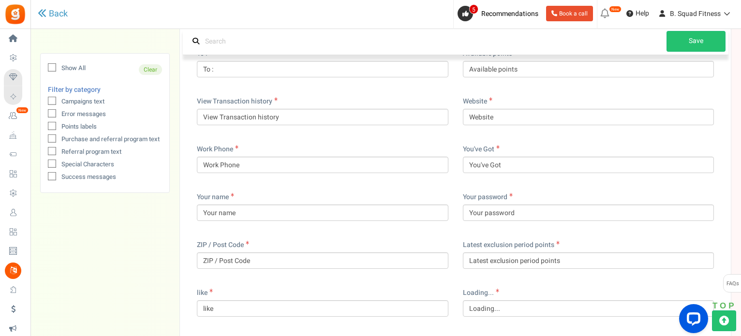
type input "and an instant reward too!"
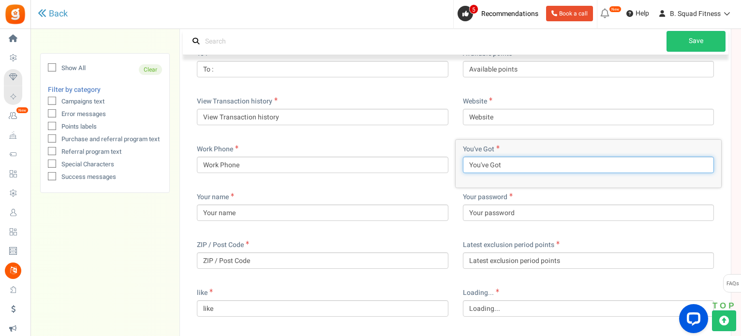
click at [493, 164] on input "You've Got" at bounding box center [588, 165] width 251 height 16
drag, startPoint x: 507, startPoint y: 165, endPoint x: 479, endPoint y: 164, distance: 28.6
click at [479, 164] on input "You've got" at bounding box center [588, 165] width 251 height 16
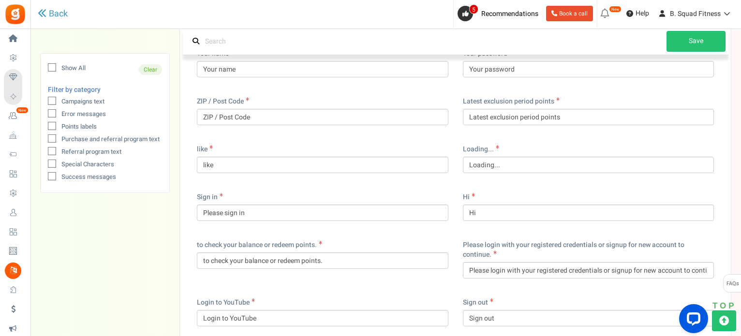
scroll to position [4641, 0]
type input "You have"
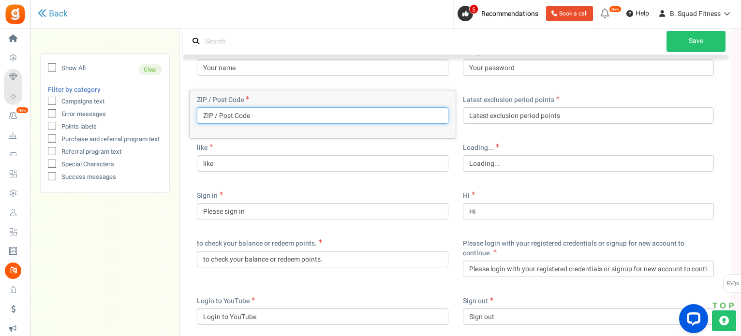
drag, startPoint x: 250, startPoint y: 117, endPoint x: 165, endPoint y: 111, distance: 85.8
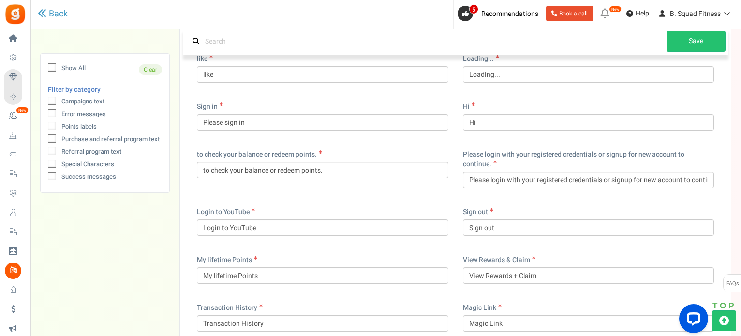
scroll to position [4786, 0]
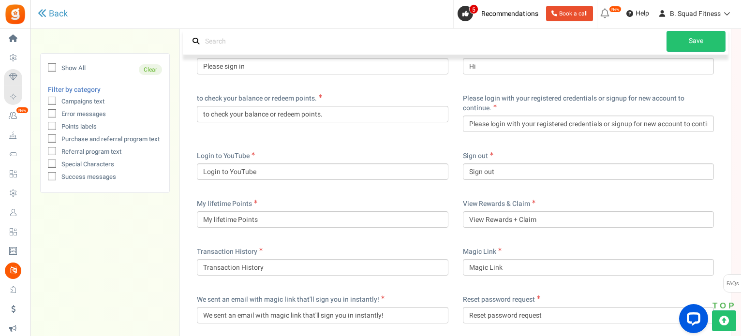
type input "Postal Code"
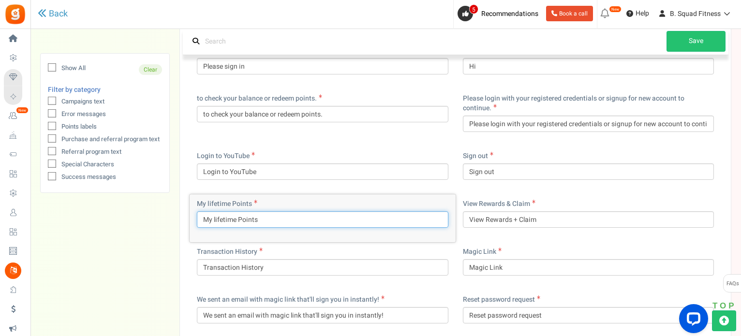
click at [237, 219] on input "My lifetime Points" at bounding box center [322, 219] width 251 height 16
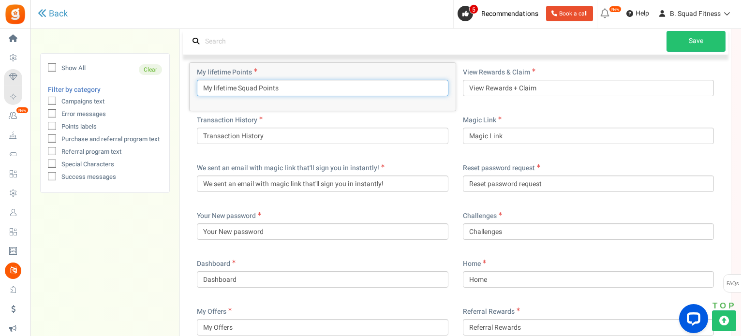
scroll to position [4931, 0]
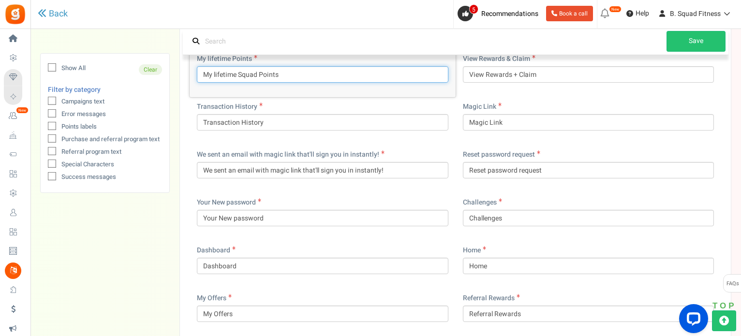
type input "My lifetime Squad Points"
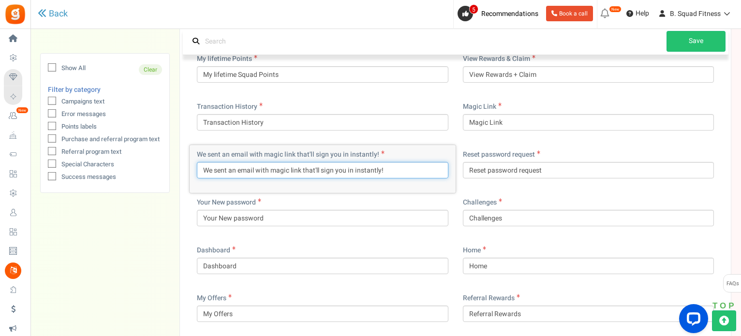
click at [276, 169] on input "We sent an email with magic link that'll sign you in instantly!" at bounding box center [322, 170] width 251 height 16
type input "We sent an email with Magic Link that'll sign you in instantly!"
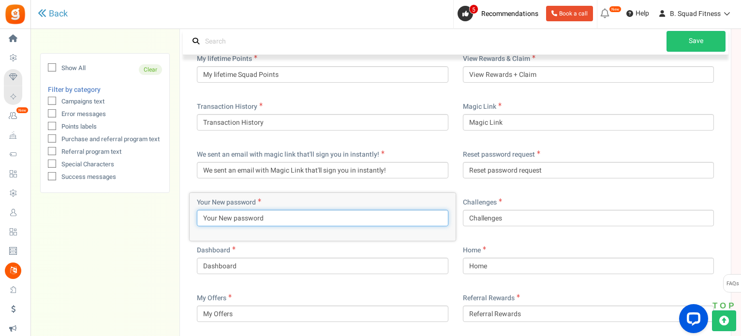
click at [222, 217] on input "Your New password" at bounding box center [322, 218] width 251 height 16
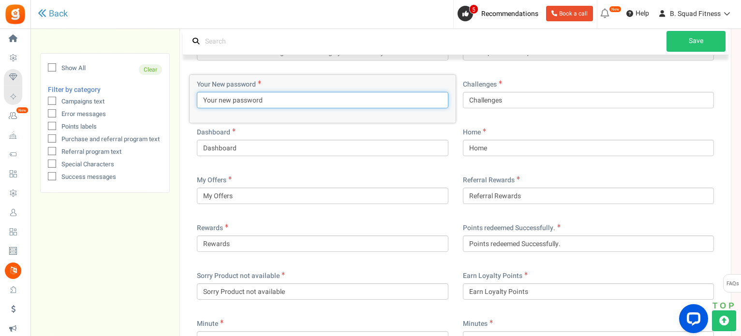
scroll to position [5076, 0]
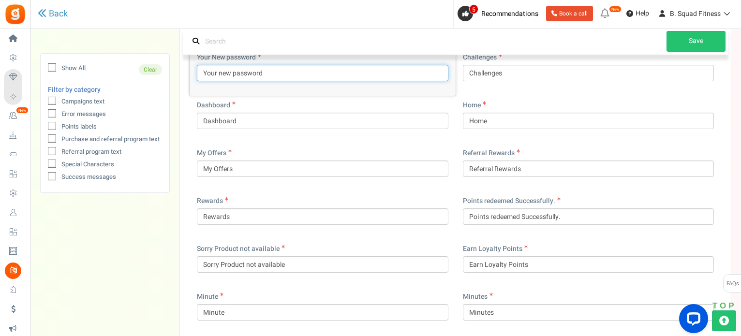
type input "Your new password"
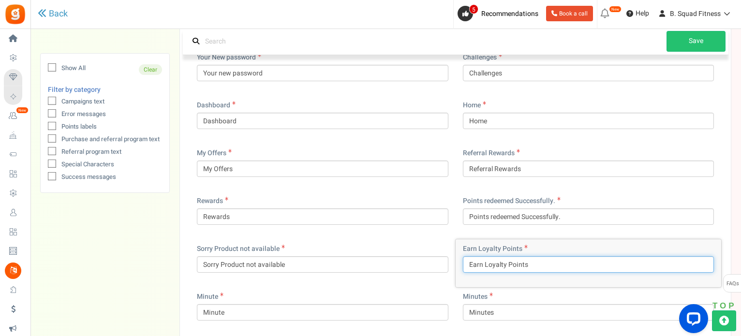
drag, startPoint x: 506, startPoint y: 263, endPoint x: 485, endPoint y: 263, distance: 20.3
click at [485, 263] on input "Earn Loyalty Points" at bounding box center [588, 264] width 251 height 16
type input "Earn Squad Points"
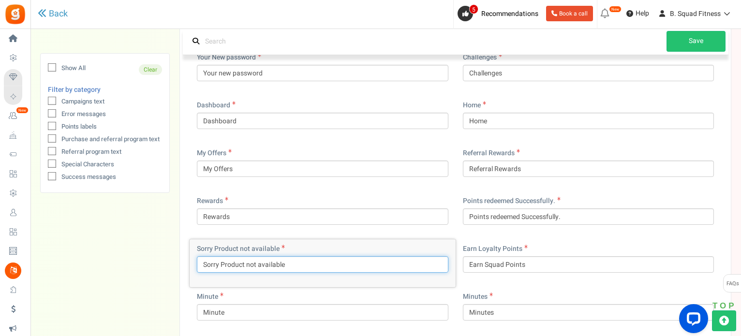
click at [219, 261] on input "Sorry Product not available" at bounding box center [322, 264] width 251 height 16
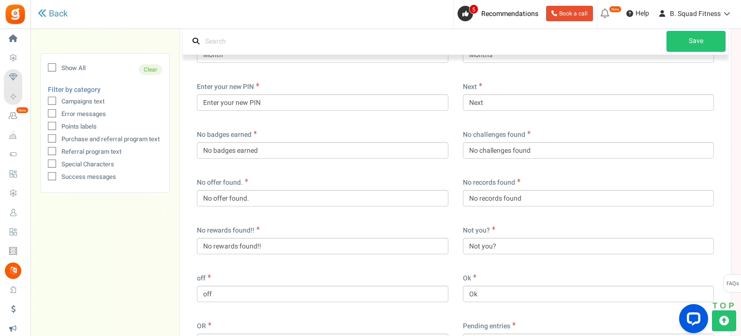
scroll to position [5415, 0]
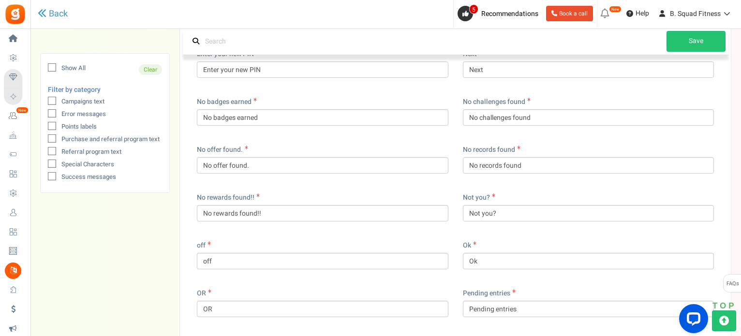
type input "Sorry, product is not available"
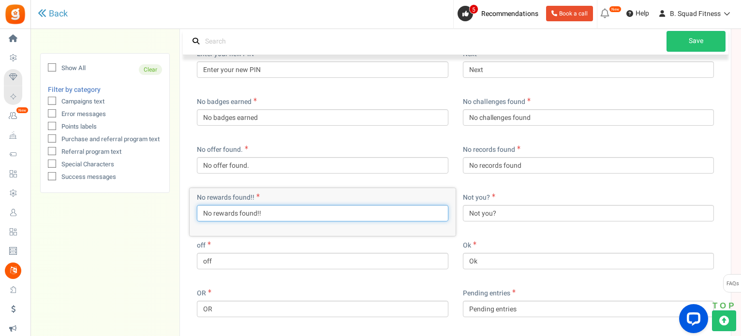
click at [286, 211] on input "No rewards found!!" at bounding box center [322, 213] width 251 height 16
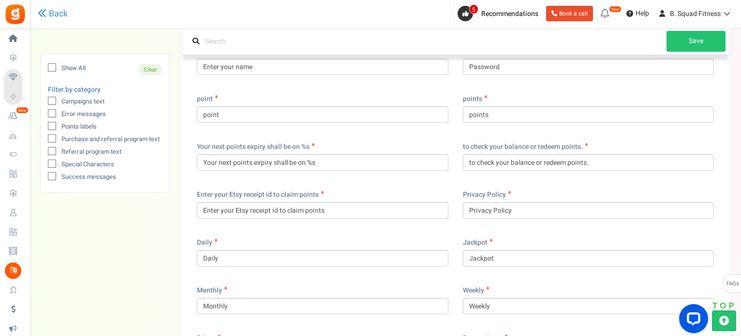
scroll to position [5753, 0]
type input "No rewards found"
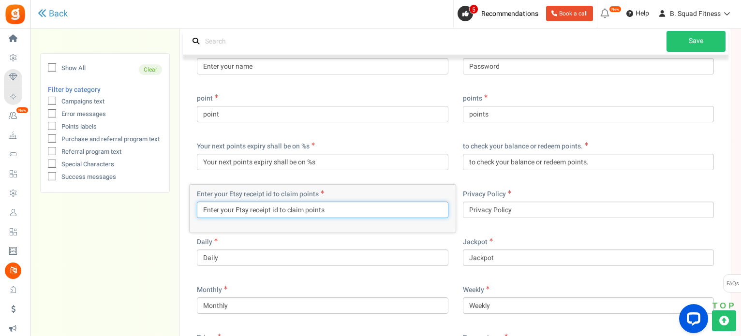
click at [250, 208] on input "Enter your Etsy receipt id to claim points" at bounding box center [322, 210] width 251 height 16
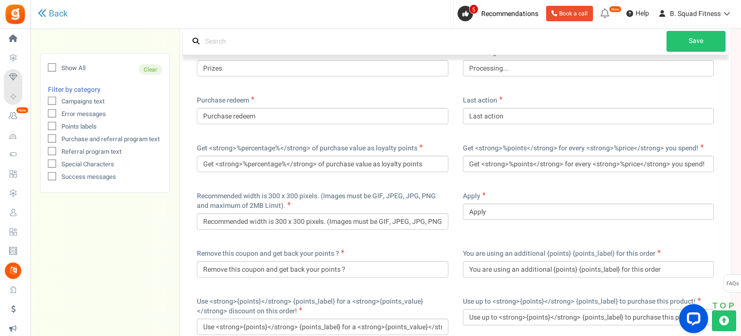
scroll to position [6043, 0]
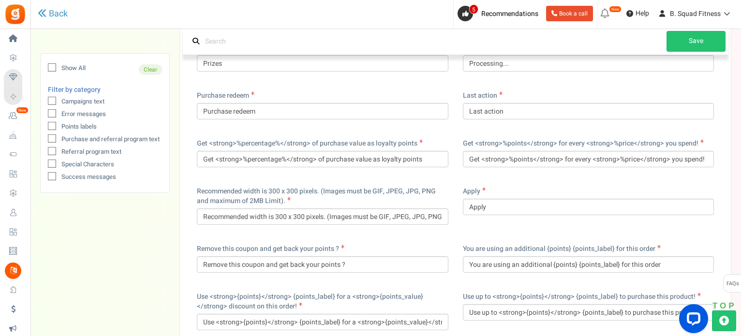
type input "Enter your Etsy Receipt ID to claim points"
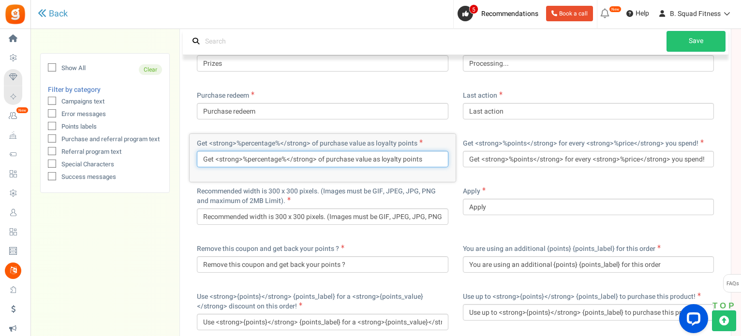
click at [401, 156] on input "Get <strong>%percentage%</strong> of purchase value as loyalty points" at bounding box center [322, 159] width 251 height 16
drag, startPoint x: 404, startPoint y: 158, endPoint x: 380, endPoint y: 158, distance: 23.2
click at [380, 158] on input "Get <strong>%percentage%</strong> of purchase value as loyalty points" at bounding box center [322, 159] width 251 height 16
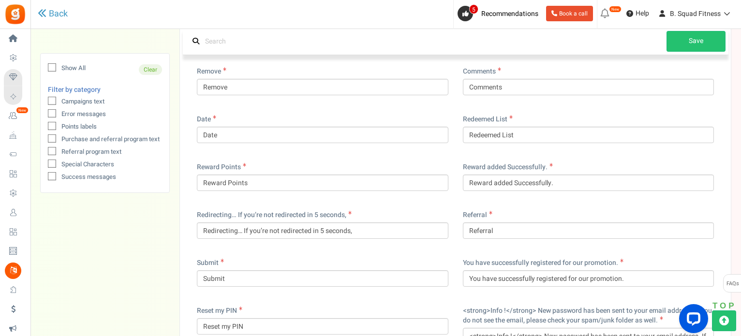
scroll to position [6382, 0]
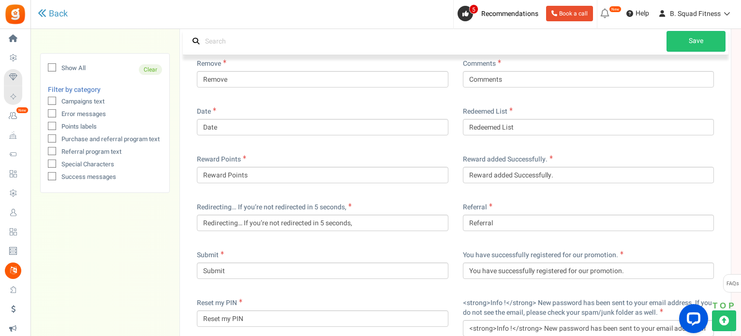
type input "Get <strong>%percentage%</strong> of purchase value as Squad Points"
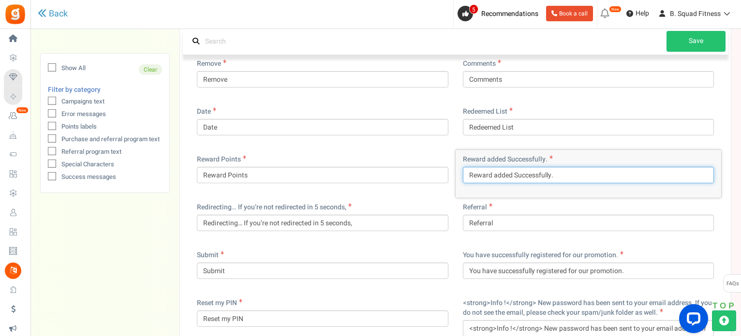
click at [516, 173] on input "Reward added Successfully." at bounding box center [588, 175] width 251 height 16
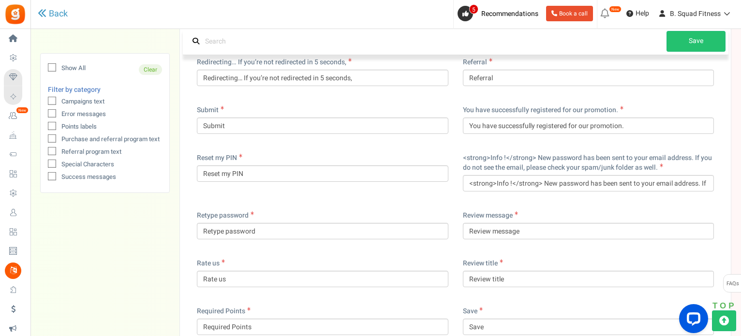
scroll to position [6527, 0]
type input "Reward added successfully."
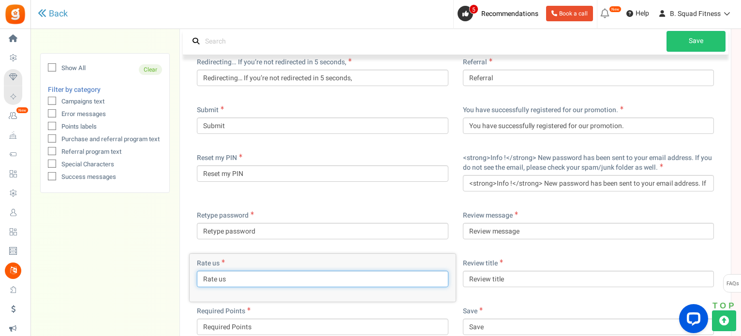
drag, startPoint x: 205, startPoint y: 279, endPoint x: 193, endPoint y: 279, distance: 12.1
click at [193, 279] on div "Rate us Rate us" at bounding box center [323, 278] width 266 height 48
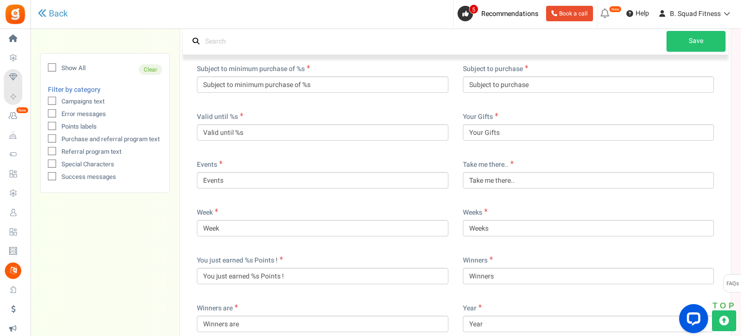
scroll to position [7784, 0]
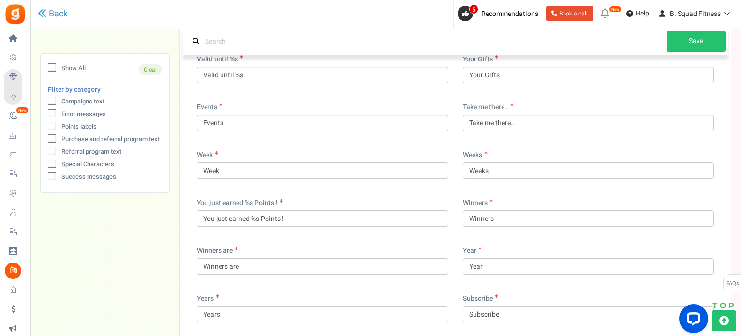
type input "Please rate us"
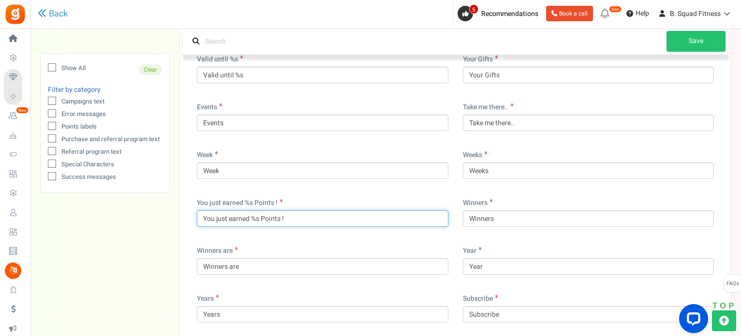
click at [262, 217] on input "You just earned %s Points !" at bounding box center [322, 218] width 251 height 16
click at [303, 219] on input "You just earned %s Squad Points !" at bounding box center [322, 218] width 251 height 16
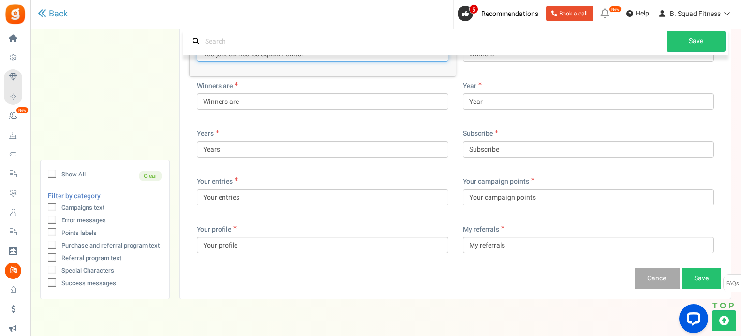
scroll to position [7969, 0]
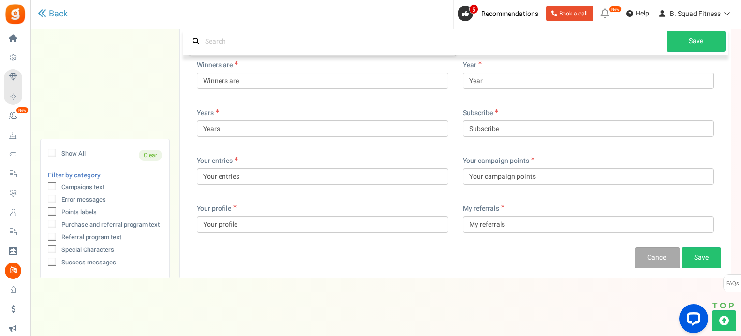
type input "You just earned %s Squad Points!"
click at [706, 259] on link "Save" at bounding box center [701, 257] width 40 height 21
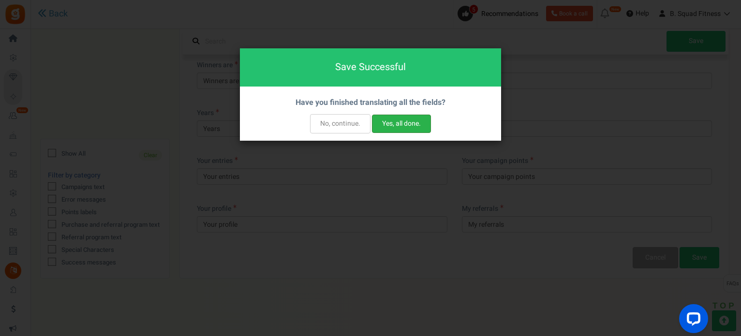
click at [409, 128] on button "Yes, all done." at bounding box center [401, 124] width 59 height 18
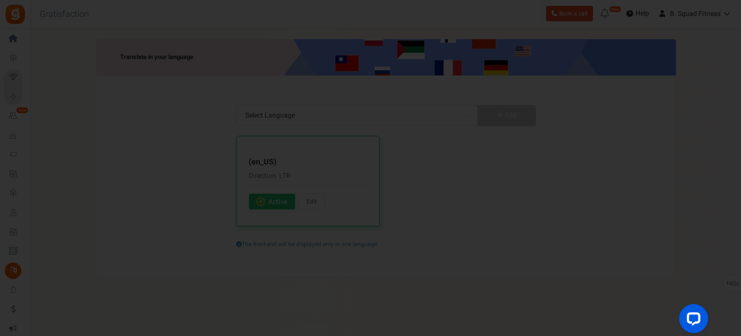
scroll to position [0, 0]
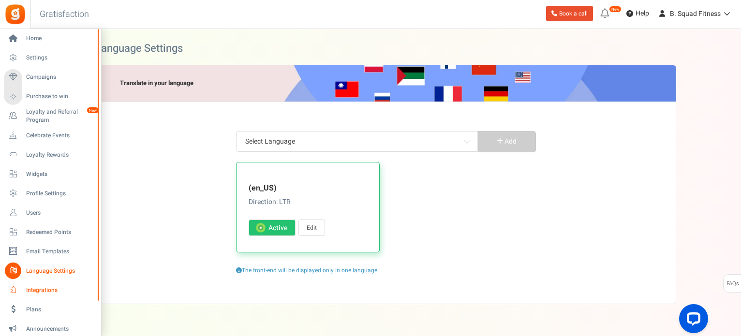
click at [28, 286] on span "Integrations" at bounding box center [60, 290] width 68 height 8
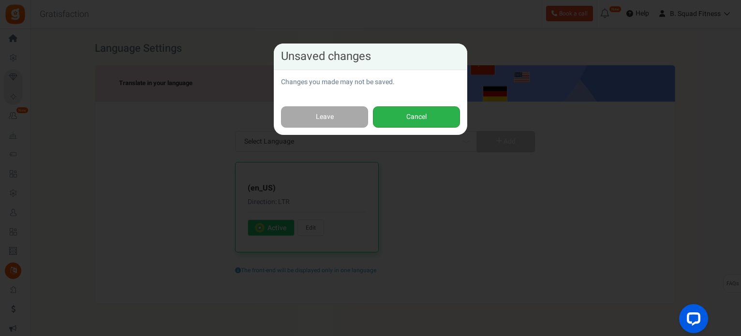
click at [408, 117] on button "Cancel" at bounding box center [416, 117] width 87 height 22
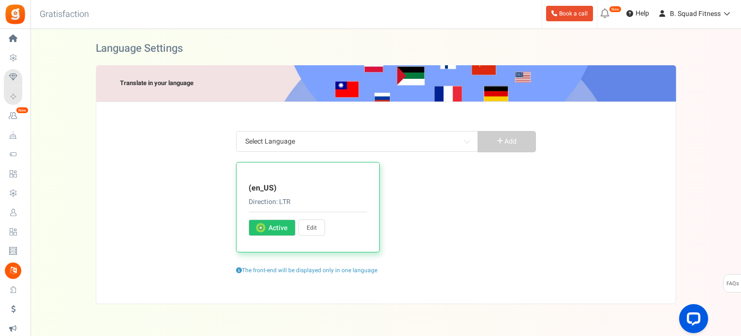
click at [261, 225] on span at bounding box center [260, 227] width 5 height 5
click at [261, 225] on input "Activate Active" at bounding box center [260, 228] width 6 height 6
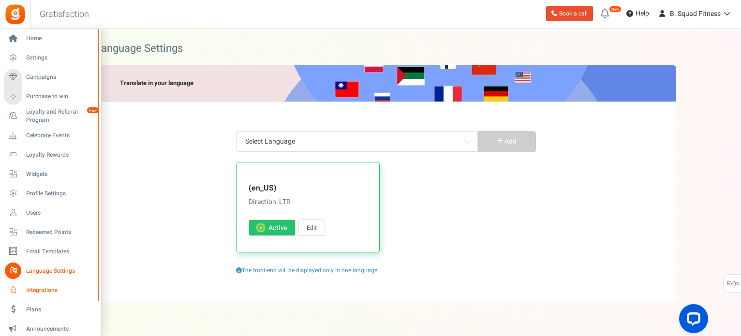
click at [34, 288] on span "Integrations" at bounding box center [60, 290] width 68 height 8
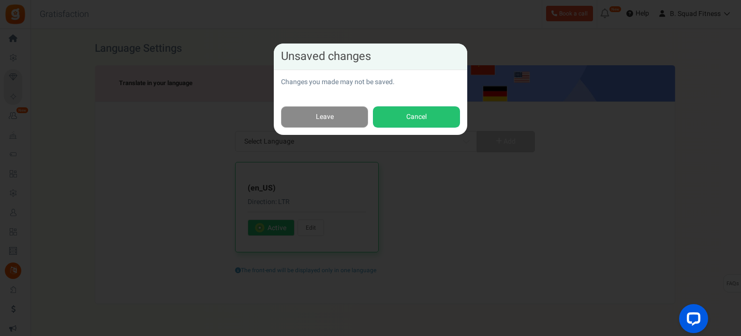
click at [332, 116] on link "Leave" at bounding box center [324, 117] width 87 height 22
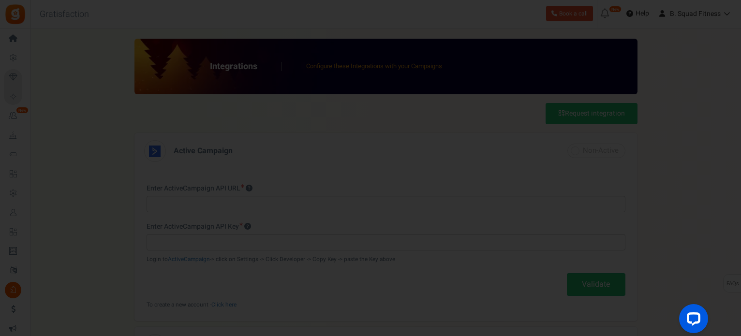
click at [698, 205] on div at bounding box center [370, 168] width 741 height 336
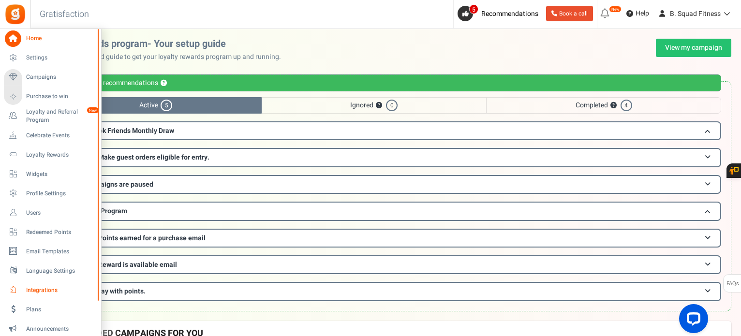
click at [28, 290] on span "Integrations" at bounding box center [60, 290] width 68 height 8
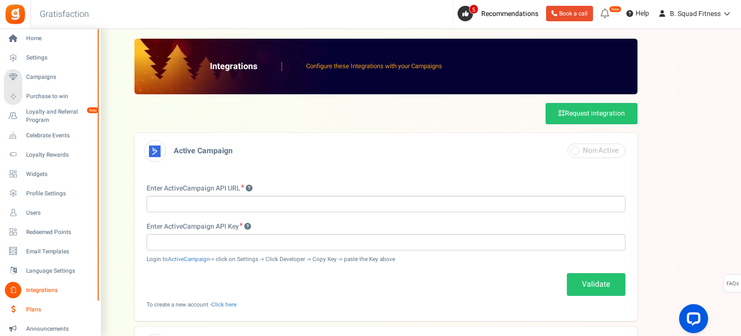
click at [11, 311] on icon at bounding box center [13, 309] width 16 height 16
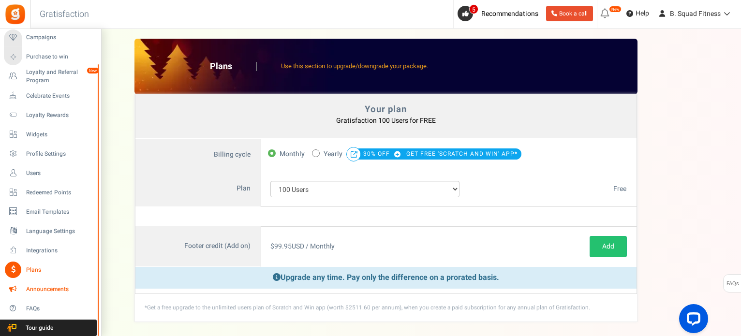
click at [31, 288] on span "Announcements" at bounding box center [60, 289] width 68 height 8
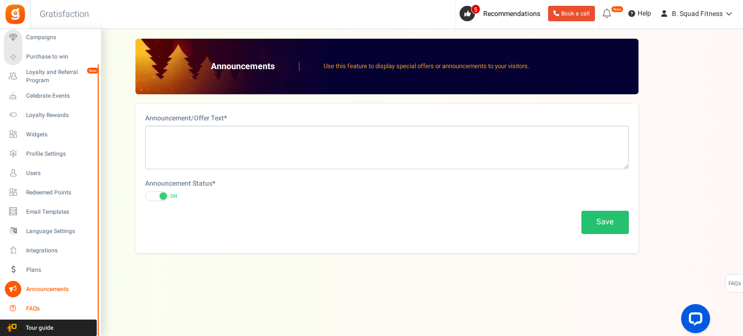
click at [30, 305] on span "FAQs" at bounding box center [60, 309] width 68 height 8
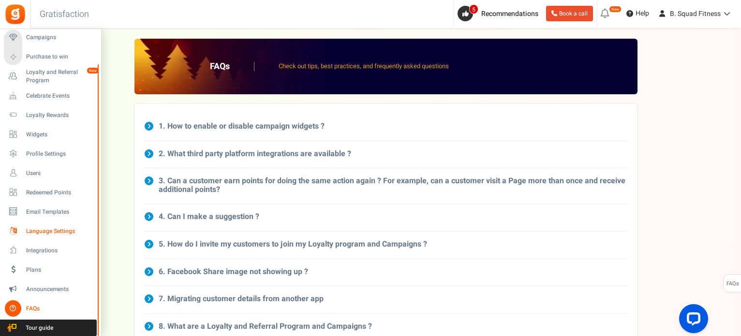
click at [52, 227] on span "Language Settings" at bounding box center [60, 231] width 68 height 8
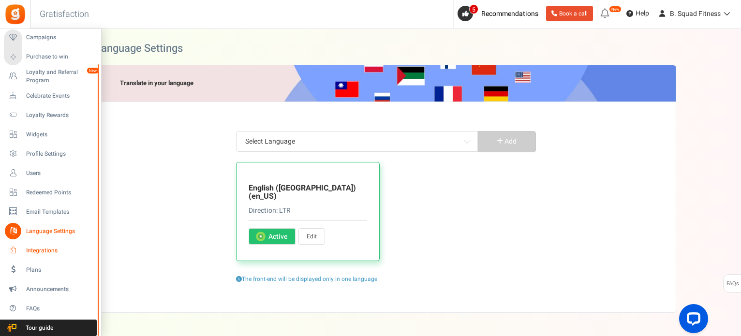
click at [30, 250] on span "Integrations" at bounding box center [60, 251] width 68 height 8
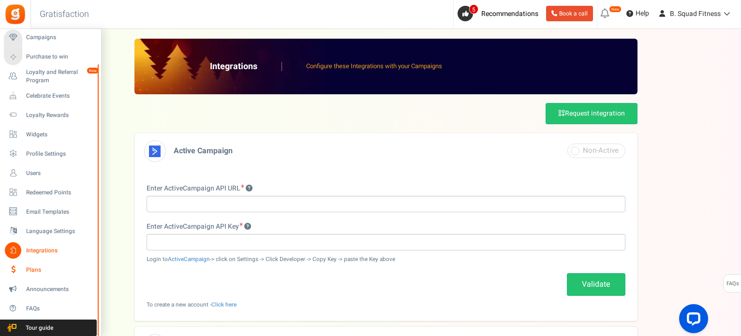
click at [30, 268] on span "Plans" at bounding box center [60, 270] width 68 height 8
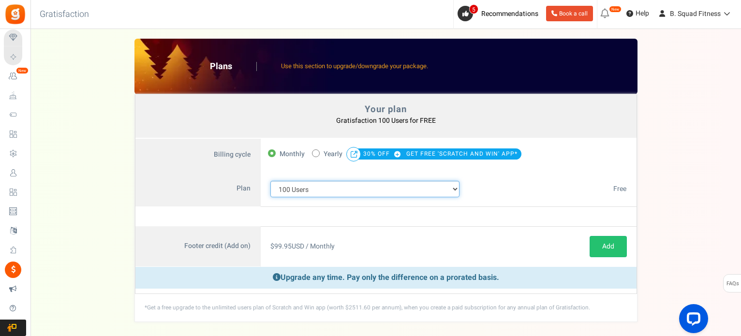
click at [453, 187] on select "100 Users 200 Users 500 Users 1000 Users 2000 Users 3000 Users 4000 Users 5000 …" at bounding box center [365, 189] width 190 height 16
click at [270, 181] on select "100 Users 200 Users 500 Users 1000 Users 2000 Users 3000 Users 4000 Users 5000 …" at bounding box center [365, 189] width 190 height 16
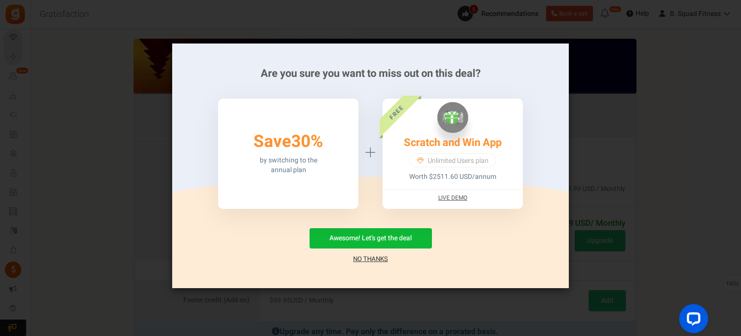
click at [369, 256] on link "No Thanks" at bounding box center [370, 259] width 35 height 10
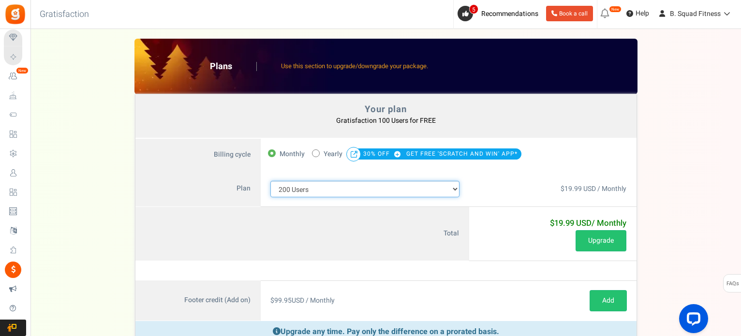
click at [445, 190] on select "100 Users 200 Users 500 Users 1000 Users 2000 Users 3000 Users 4000 Users 5000 …" at bounding box center [365, 189] width 190 height 16
select select "710"
click at [270, 181] on select "100 Users 200 Users 500 Users 1000 Users 2000 Users 3000 Users 4000 Users 5000 …" at bounding box center [365, 189] width 190 height 16
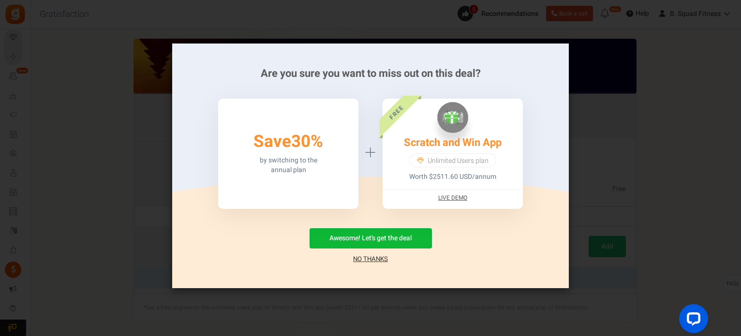
click at [371, 256] on link "No Thanks" at bounding box center [370, 259] width 35 height 10
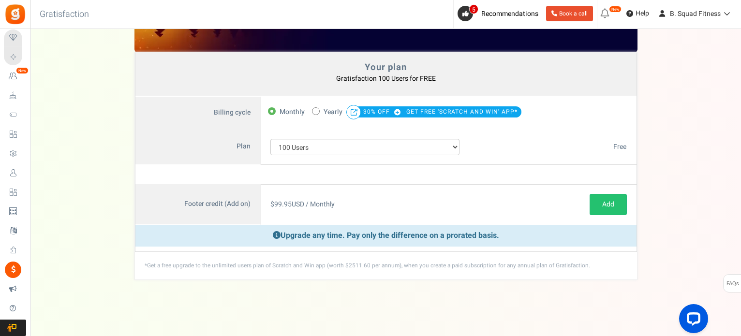
scroll to position [43, 0]
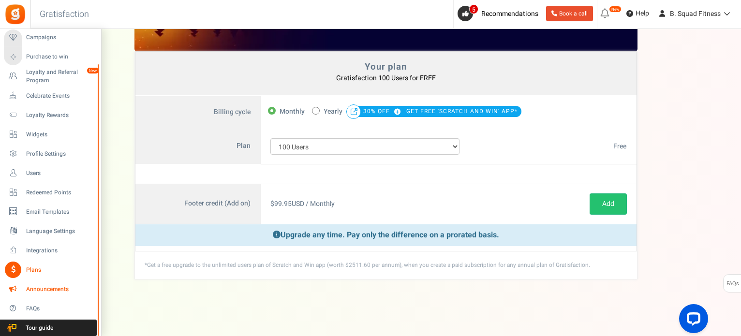
click at [12, 290] on icon at bounding box center [13, 289] width 16 height 16
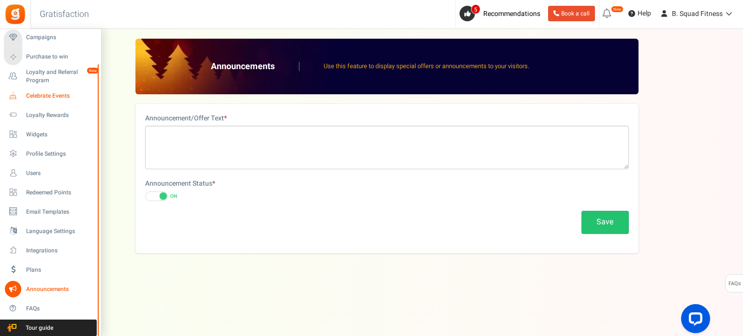
click at [15, 94] on icon at bounding box center [13, 96] width 16 height 16
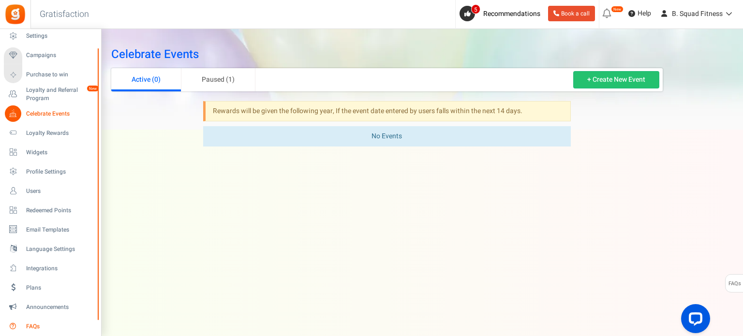
click at [32, 322] on span "FAQs" at bounding box center [60, 326] width 68 height 8
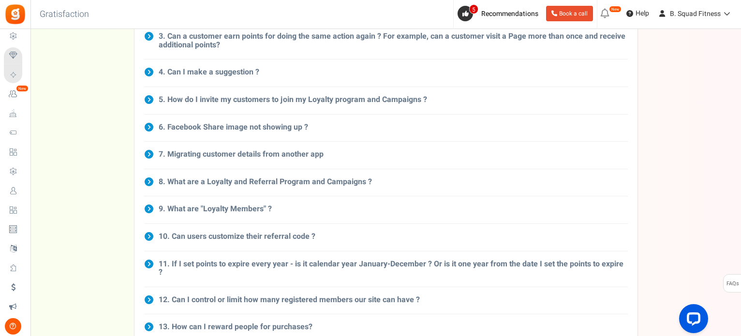
scroll to position [145, 0]
click at [235, 208] on h3 "9. What are "Loyalty Members" ?" at bounding box center [215, 209] width 113 height 9
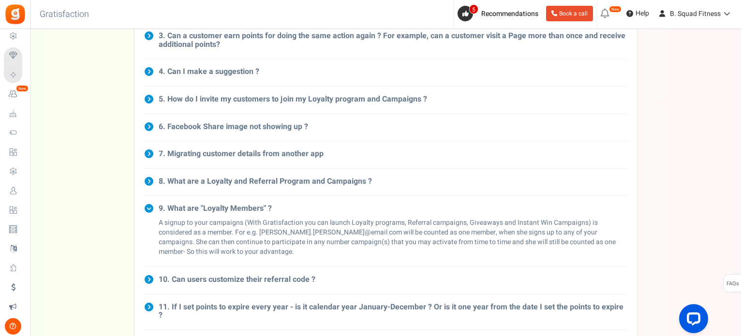
click at [263, 155] on h3 "7. Migrating customer details from another app" at bounding box center [241, 154] width 165 height 9
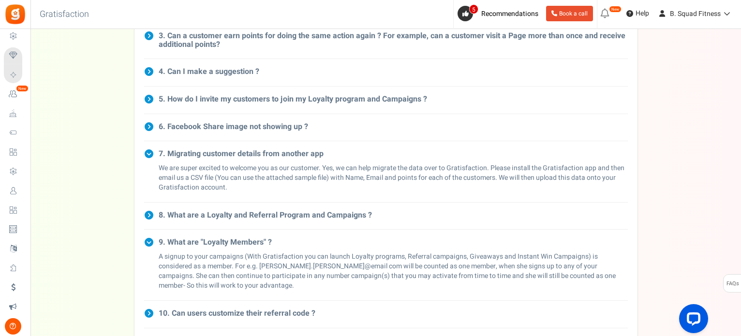
click at [263, 165] on p "We are super excited to welcome you as our customer. Yes, we can help migrate t…" at bounding box center [393, 177] width 469 height 29
click at [313, 170] on p "We are super excited to welcome you as our customer. Yes, we can help migrate t…" at bounding box center [393, 177] width 469 height 29
click at [308, 175] on p "We are super excited to welcome you as our customer. Yes, we can help migrate t…" at bounding box center [393, 177] width 469 height 29
click at [266, 175] on p "We are super excited to welcome you as our customer. Yes, we can help migrate t…" at bounding box center [393, 177] width 469 height 29
click at [239, 175] on p "We are super excited to welcome you as our customer. Yes, we can help migrate t…" at bounding box center [393, 177] width 469 height 29
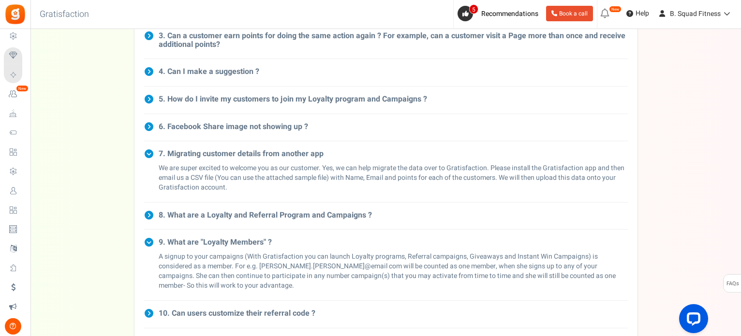
click at [311, 212] on h3 "8. What are a Loyalty and Referral Program and Campaigns ?" at bounding box center [265, 215] width 213 height 9
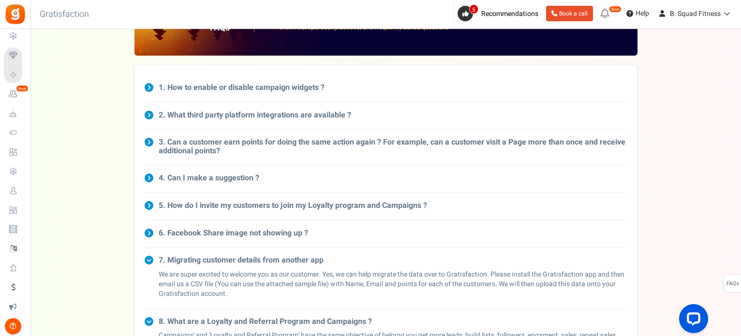
scroll to position [0, 0]
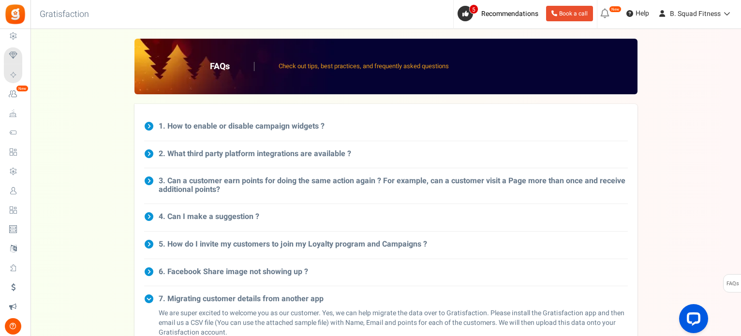
click at [333, 237] on div "5. How do I invite my customers to join my Loyalty program and Campaigns ? Sinc…" at bounding box center [385, 246] width 483 height 28
click at [333, 241] on h3 "5. How do I invite my customers to join my Loyalty program and Campaigns ?" at bounding box center [293, 244] width 268 height 9
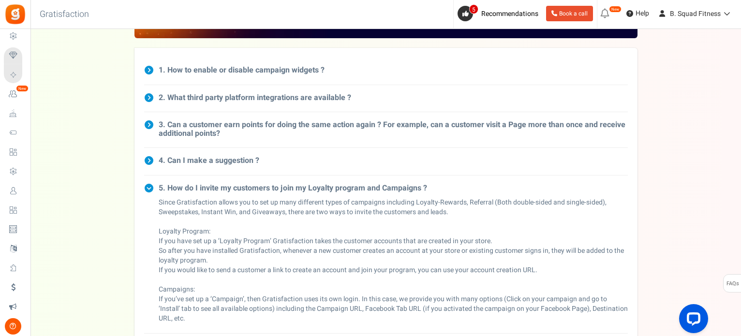
scroll to position [97, 0]
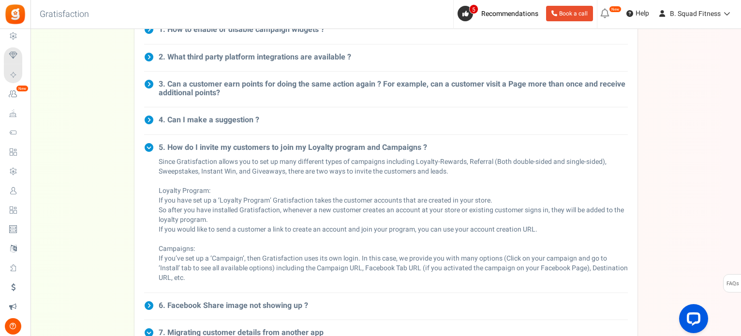
click at [330, 90] on h3 "3. Can a customer earn points for doing the same action again ? For example, ca…" at bounding box center [393, 88] width 469 height 17
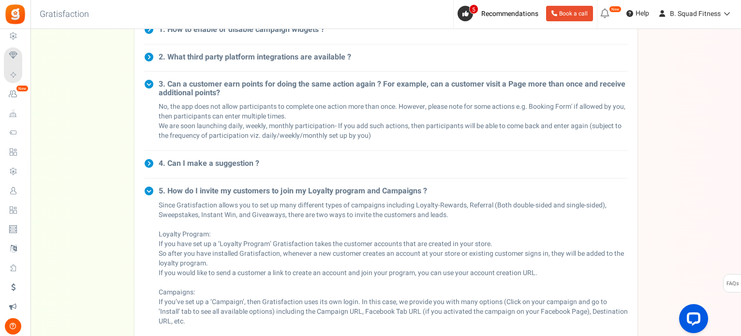
scroll to position [48, 0]
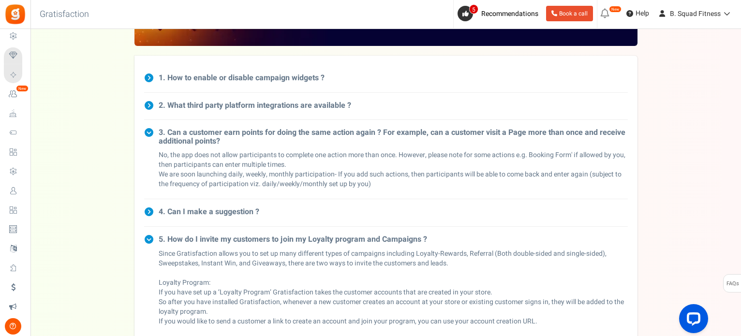
click at [278, 110] on h3 "2. What third party platform integrations are available ?" at bounding box center [255, 106] width 192 height 9
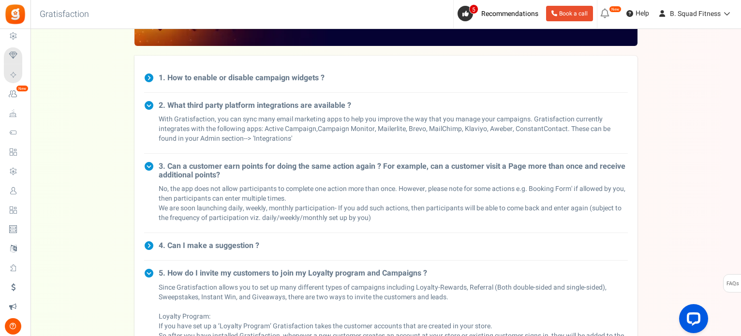
click at [259, 104] on h3 "2. What third party platform integrations are available ?" at bounding box center [255, 106] width 192 height 9
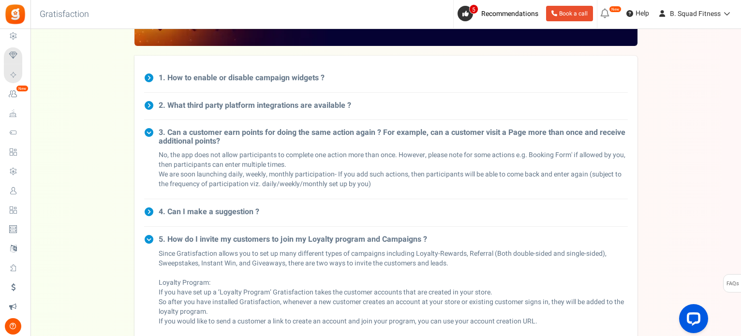
click at [267, 80] on h3 "1. How to enable or disable campaign widgets ?" at bounding box center [242, 78] width 166 height 9
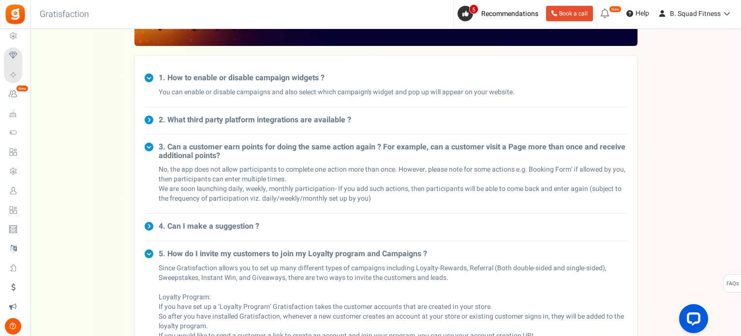
click at [267, 80] on h3 "1. How to enable or disable campaign widgets ?" at bounding box center [242, 78] width 166 height 9
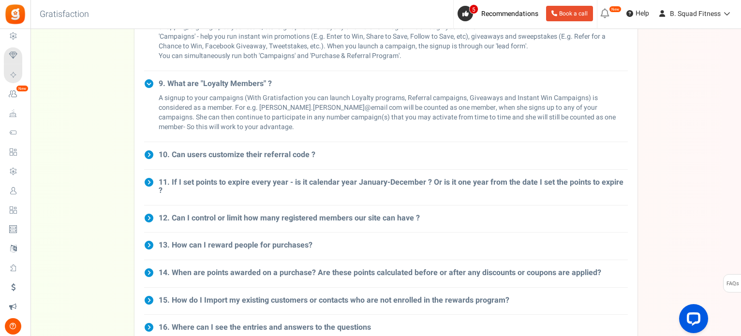
scroll to position [580, 0]
click at [246, 150] on h3 "10. Can users customize their referral code ?" at bounding box center [237, 154] width 157 height 9
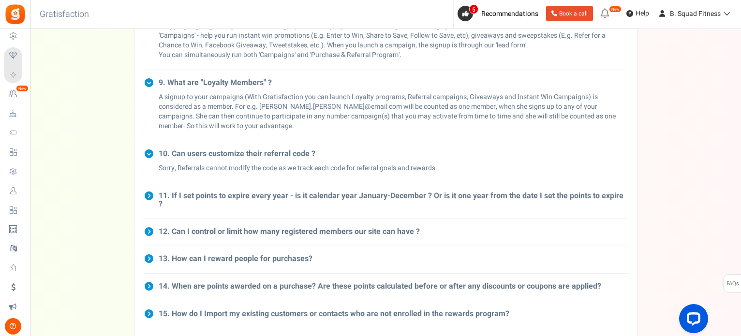
click at [246, 150] on h3 "10. Can users customize their referral code ?" at bounding box center [237, 154] width 157 height 9
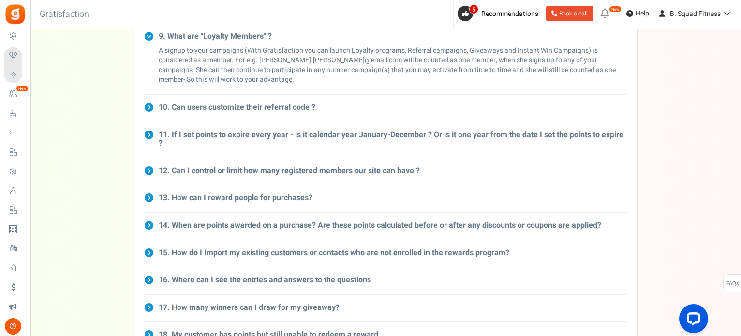
scroll to position [677, 0]
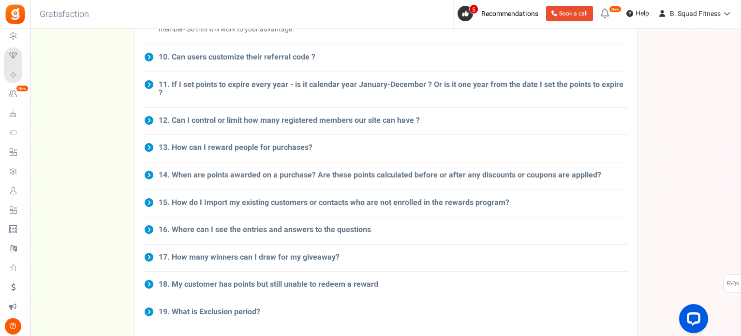
click at [270, 88] on h3 "11. If I set points to expire every year - is it calendar year January-December…" at bounding box center [393, 89] width 469 height 17
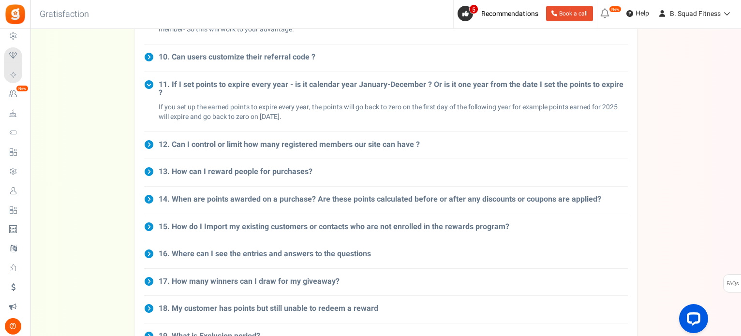
click at [299, 84] on h3 "11. If I set points to expire every year - is it calendar year January-December…" at bounding box center [393, 89] width 469 height 17
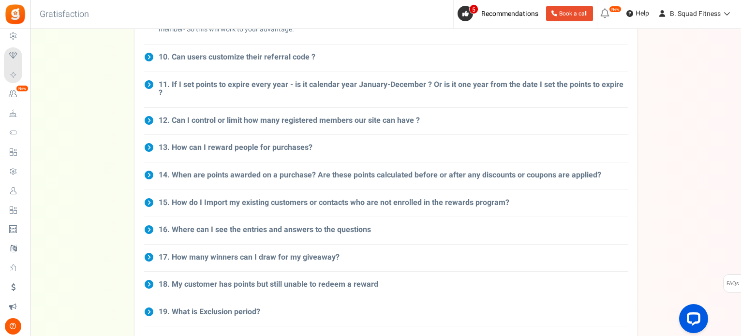
click at [302, 117] on h3 "12. Can I control or limit how many registered members our site can have ?" at bounding box center [289, 121] width 261 height 9
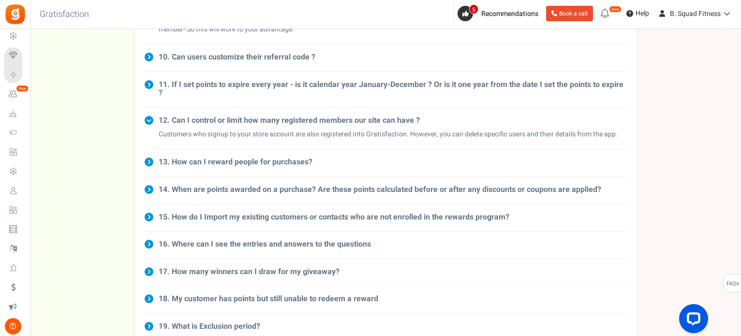
click at [302, 117] on h3 "12. Can I control or limit how many registered members our site can have ?" at bounding box center [289, 121] width 261 height 9
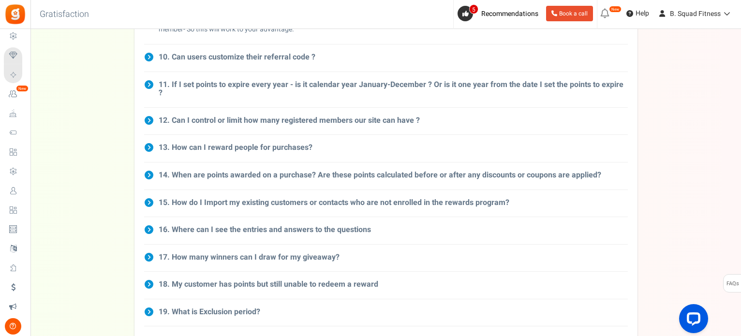
click at [300, 144] on h3 "13. How can I reward people for purchases?" at bounding box center [236, 148] width 154 height 9
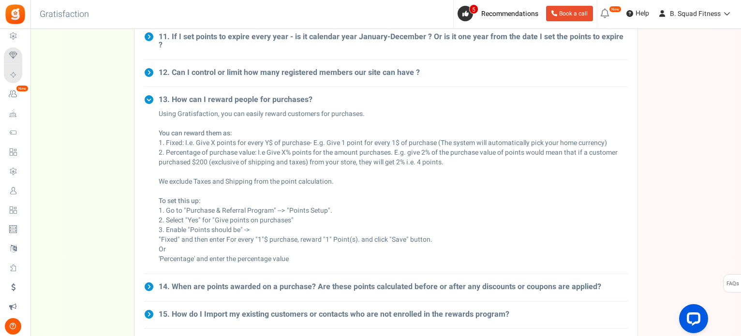
scroll to position [725, 0]
